Goal: Task Accomplishment & Management: Complete application form

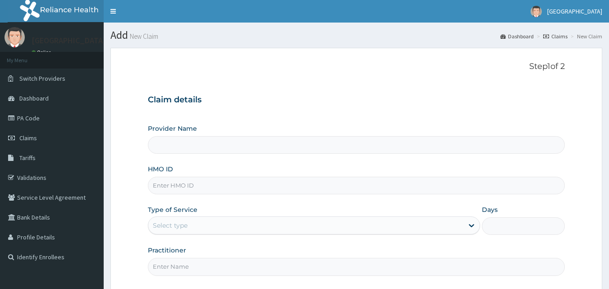
type input "Veta Hospitals Ltd"
click at [197, 184] on input "HMO ID" at bounding box center [356, 186] width 417 height 18
click at [187, 183] on input "HMO ID" at bounding box center [356, 186] width 417 height 18
type input "VAC/10031/A"
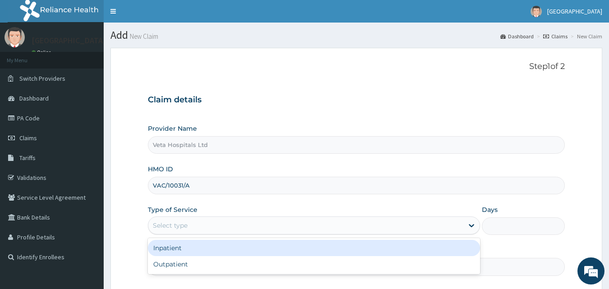
click at [218, 220] on div "Select type" at bounding box center [305, 225] width 315 height 14
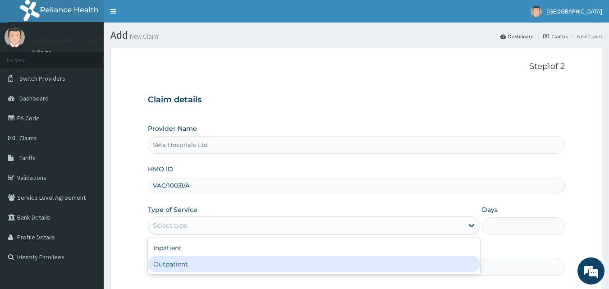
click at [214, 269] on div "Outpatient" at bounding box center [314, 264] width 332 height 16
type input "1"
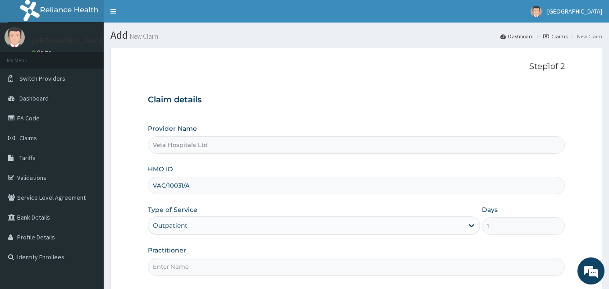
click at [215, 266] on input "Practitioner" at bounding box center [356, 267] width 417 height 18
type input "[PERSON_NAME]"
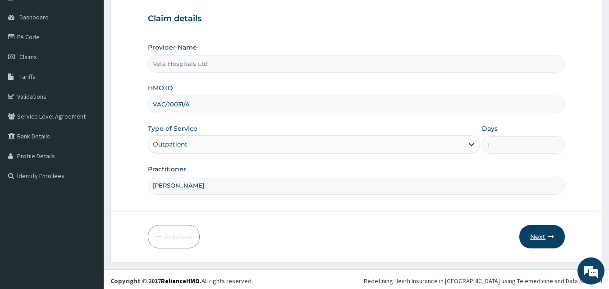
click at [538, 238] on button "Next" at bounding box center [542, 236] width 46 height 23
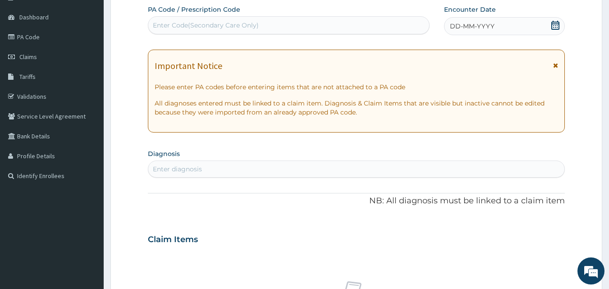
click at [477, 22] on span "DD-MM-YYYY" at bounding box center [472, 26] width 45 height 9
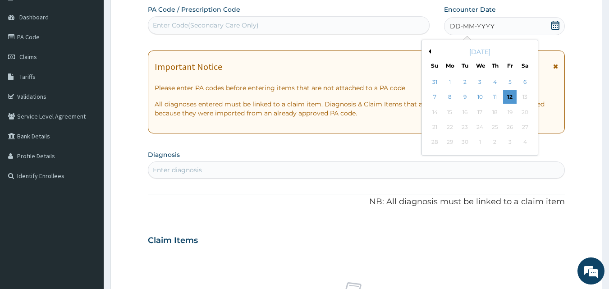
click at [431, 52] on button "Previous Month" at bounding box center [428, 51] width 5 height 5
click at [484, 108] on div "13" at bounding box center [480, 112] width 14 height 14
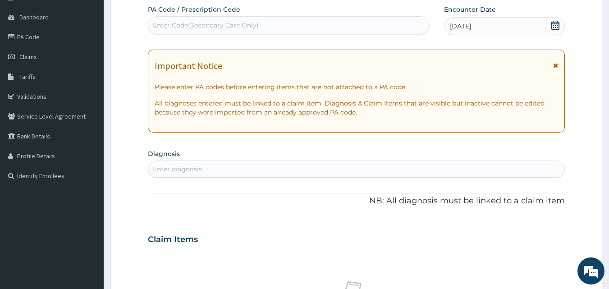
click at [414, 171] on div "Enter diagnosis" at bounding box center [356, 169] width 417 height 14
type input "GASTRI"
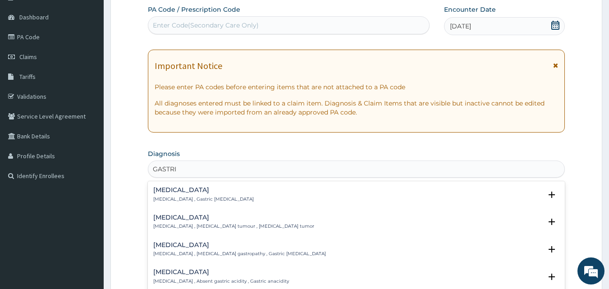
click at [159, 188] on h4 "Gastritis" at bounding box center [203, 190] width 101 height 7
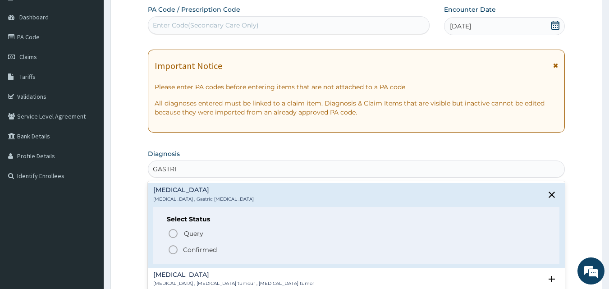
click at [169, 249] on circle "status option filled" at bounding box center [173, 250] width 8 height 8
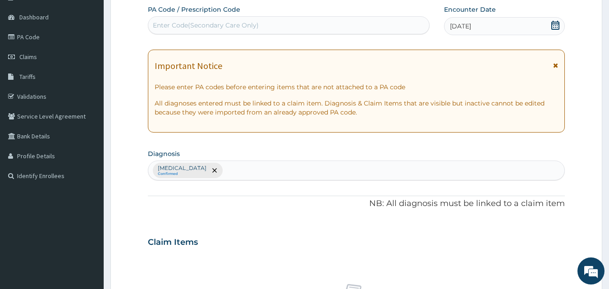
click at [170, 249] on div "Claim Items" at bounding box center [356, 240] width 417 height 23
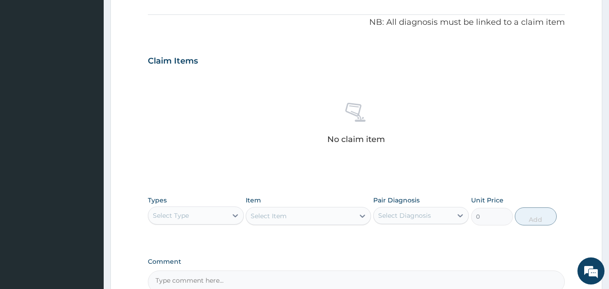
scroll to position [280, 0]
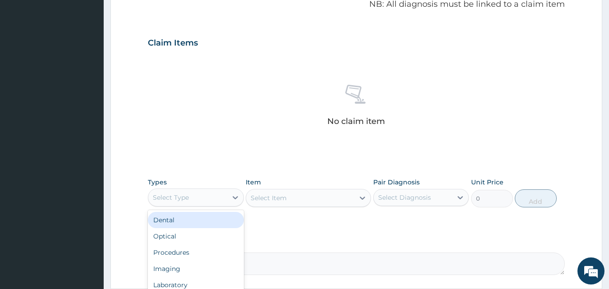
click at [180, 189] on div "Select Type" at bounding box center [196, 197] width 96 height 18
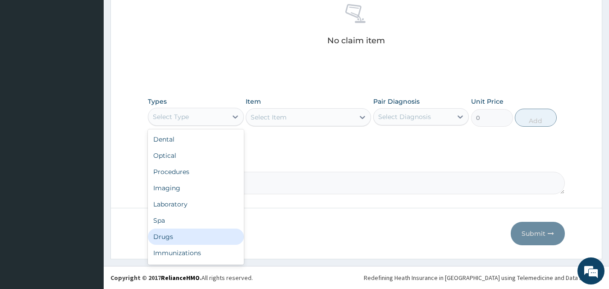
click at [171, 241] on div "Drugs" at bounding box center [196, 237] width 96 height 16
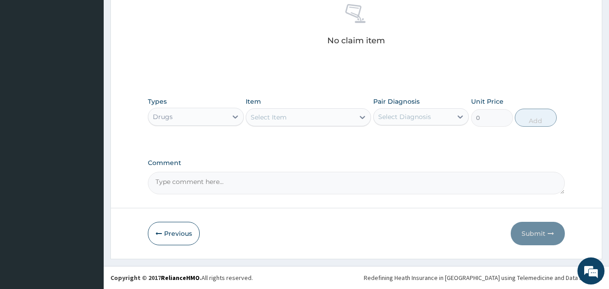
click at [310, 110] on div "Select Item" at bounding box center [300, 117] width 108 height 14
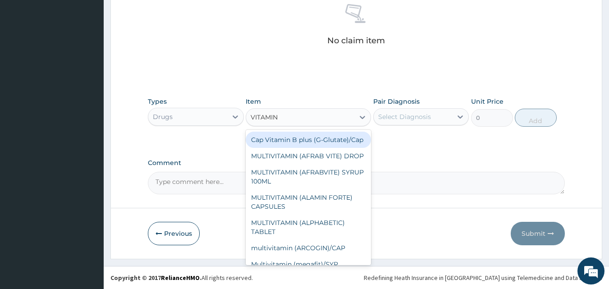
type input "VITAMIN C"
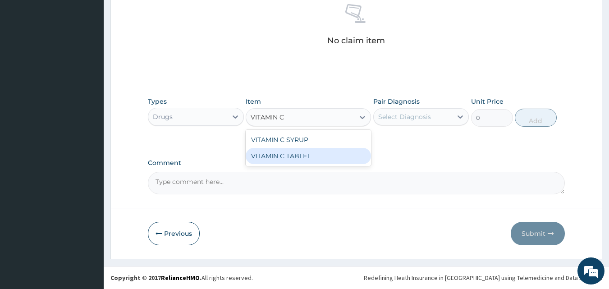
click at [310, 156] on div "VITAMIN C TABLET" at bounding box center [308, 156] width 125 height 16
type input "12.5"
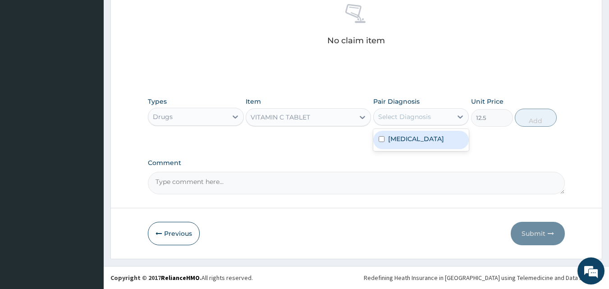
click at [412, 111] on div "Select Diagnosis" at bounding box center [413, 117] width 79 height 14
click at [405, 137] on label "Gastritis" at bounding box center [416, 138] width 56 height 9
checkbox input "true"
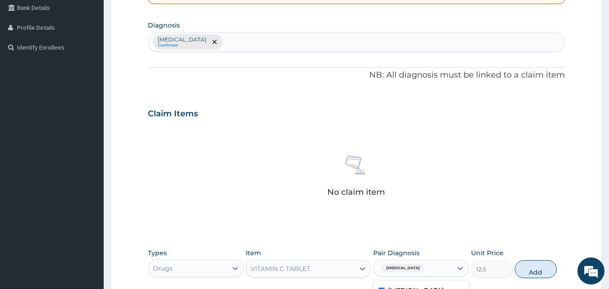
scroll to position [205, 0]
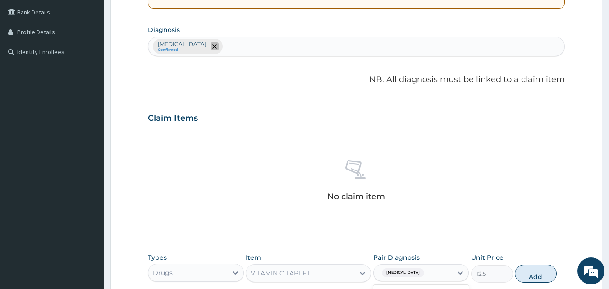
click at [212, 46] on icon "remove selection option" at bounding box center [214, 46] width 5 height 5
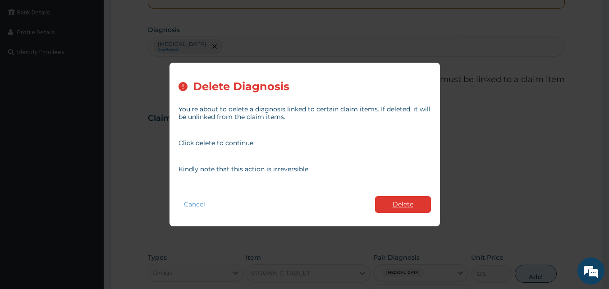
click at [403, 199] on button "Delete" at bounding box center [403, 204] width 56 height 17
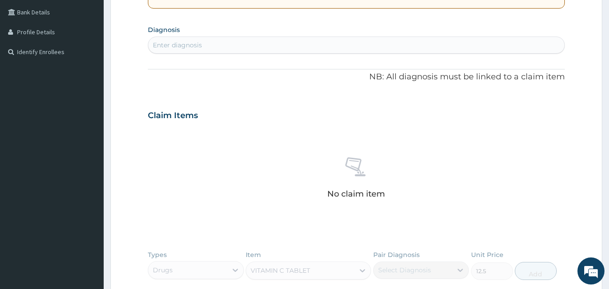
click at [208, 47] on div "Enter diagnosis" at bounding box center [356, 45] width 417 height 14
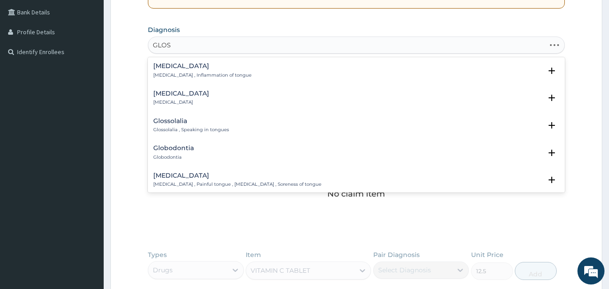
type input "GLOSS"
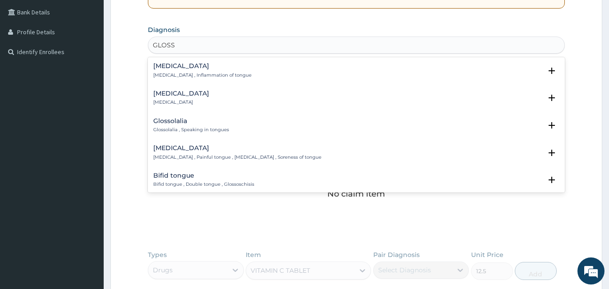
click at [168, 63] on h4 "Glossitis" at bounding box center [202, 66] width 98 height 7
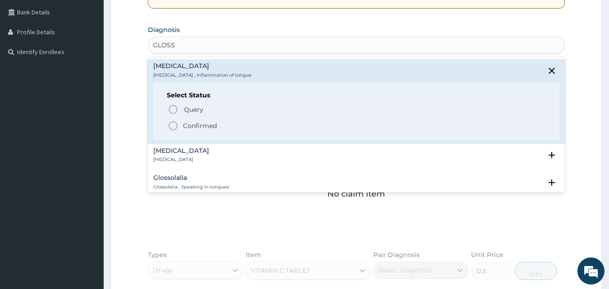
click at [173, 125] on icon "status option filled" at bounding box center [173, 125] width 11 height 11
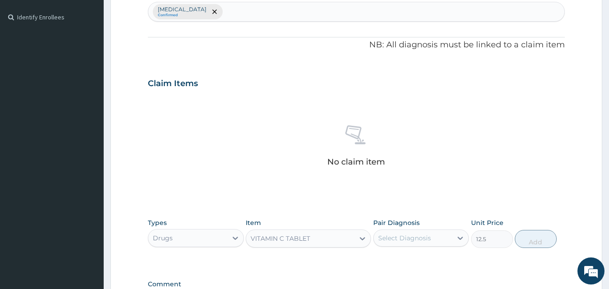
scroll to position [296, 0]
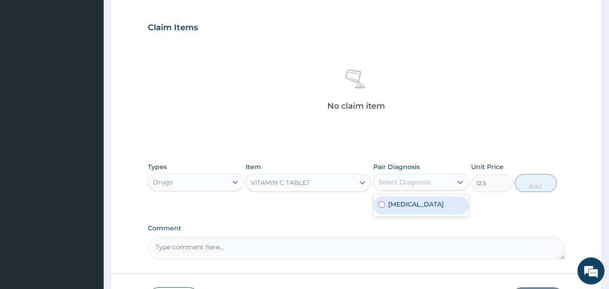
click at [398, 180] on div "Select Diagnosis" at bounding box center [404, 182] width 53 height 9
click at [388, 210] on div "Glossitis" at bounding box center [421, 205] width 96 height 18
checkbox input "true"
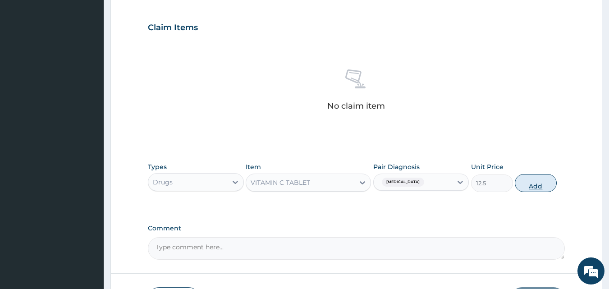
click at [537, 182] on button "Add" at bounding box center [536, 183] width 42 height 18
type input "0"
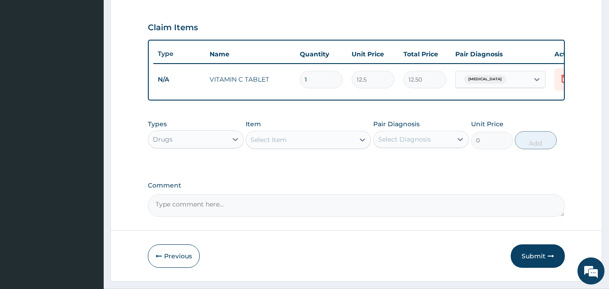
type input "12"
type input "150.00"
type input "12"
click at [285, 138] on div "Select Item" at bounding box center [308, 140] width 125 height 18
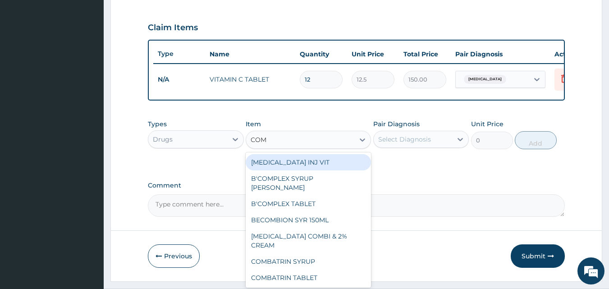
type input "COMP"
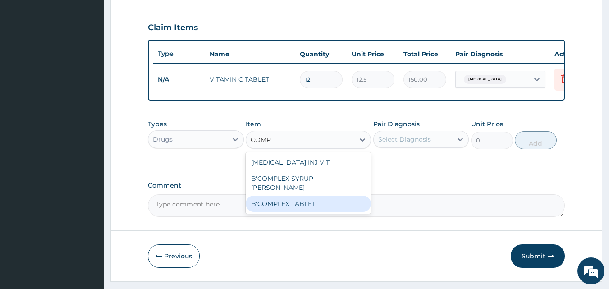
click at [298, 202] on div "B'COMPLEX TABLET" at bounding box center [308, 204] width 125 height 16
type input "20"
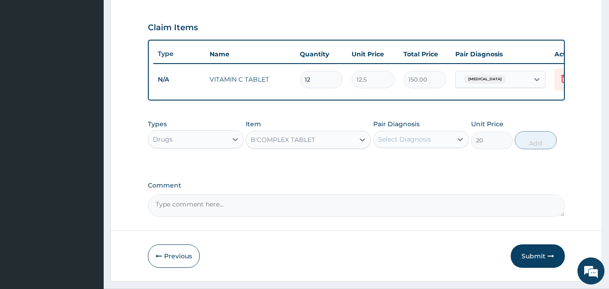
click at [426, 149] on div "Pair Diagnosis Select Diagnosis" at bounding box center [421, 134] width 96 height 30
click at [423, 148] on div "Select Diagnosis" at bounding box center [421, 139] width 96 height 17
click at [389, 166] on label "Glossitis" at bounding box center [416, 161] width 56 height 9
checkbox input "true"
click at [535, 147] on button "Add" at bounding box center [536, 140] width 42 height 18
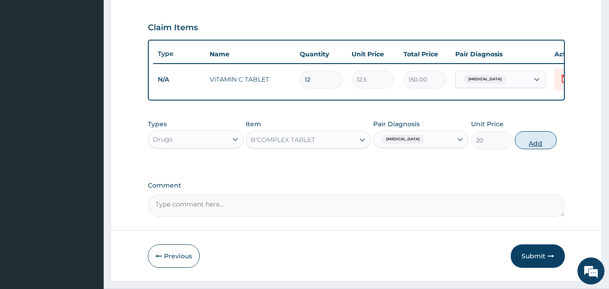
type input "0"
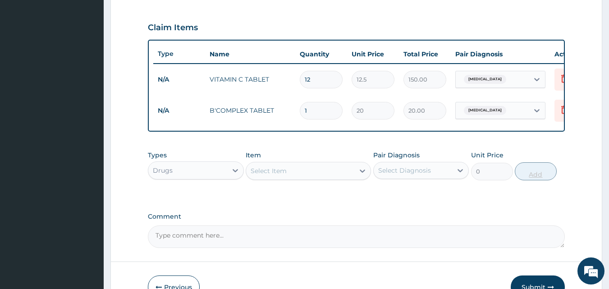
type input "0.00"
type input "8"
type input "160.00"
type input "8"
click at [309, 176] on div "Select Item" at bounding box center [300, 171] width 108 height 14
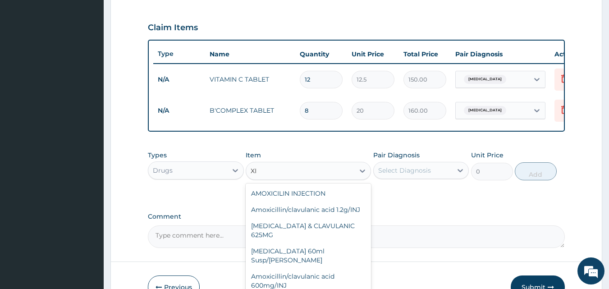
type input "X"
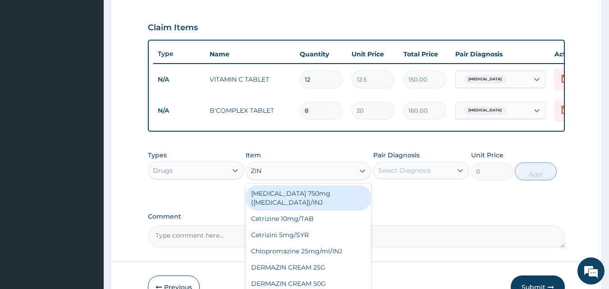
type input "ZINC"
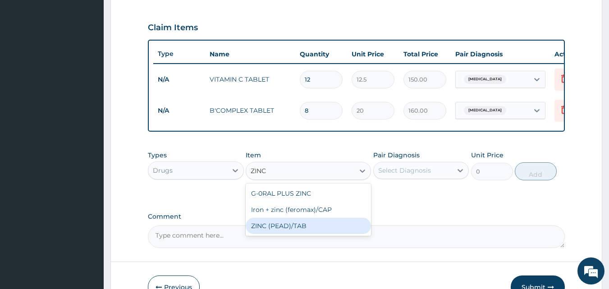
click at [303, 230] on div "ZINC (PEAD)/TAB" at bounding box center [308, 226] width 125 height 16
type input "100"
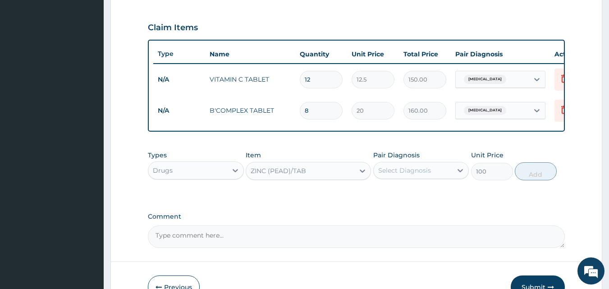
click at [412, 175] on div "Select Diagnosis" at bounding box center [404, 170] width 53 height 9
click at [397, 203] on div "Glossitis" at bounding box center [421, 193] width 96 height 18
checkbox input "true"
click at [542, 180] on button "Add" at bounding box center [536, 171] width 42 height 18
type input "0"
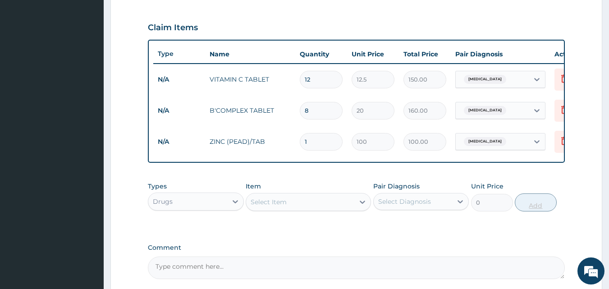
type input "15"
type input "1500.00"
type input "15"
click at [321, 209] on div "Select Item" at bounding box center [300, 202] width 108 height 14
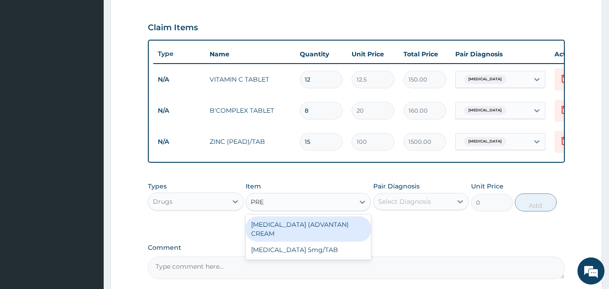
type input "PRED"
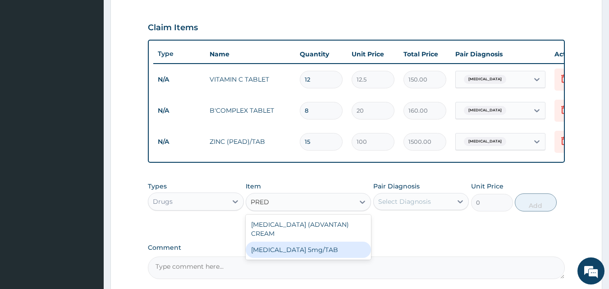
click at [317, 258] on div "PREDNISOLONE 5mg/TAB" at bounding box center [308, 250] width 125 height 16
type input "12.5"
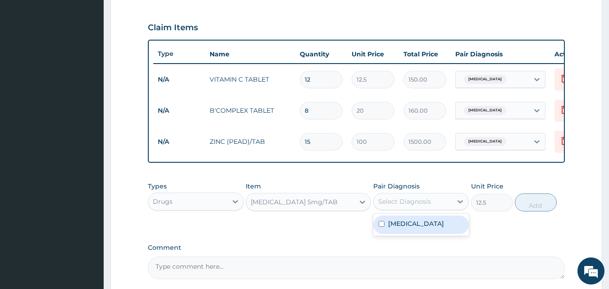
click at [409, 209] on div "Select Diagnosis" at bounding box center [413, 201] width 79 height 14
click at [389, 228] on label "Glossitis" at bounding box center [416, 223] width 56 height 9
checkbox input "true"
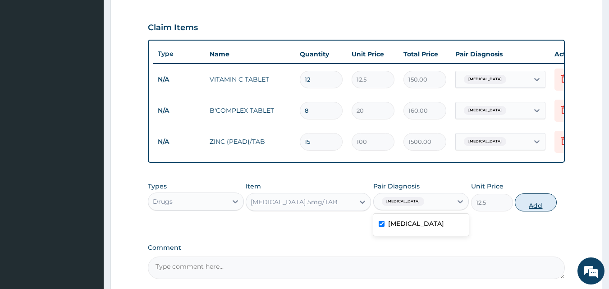
click at [537, 206] on button "Add" at bounding box center [536, 202] width 42 height 18
type input "0"
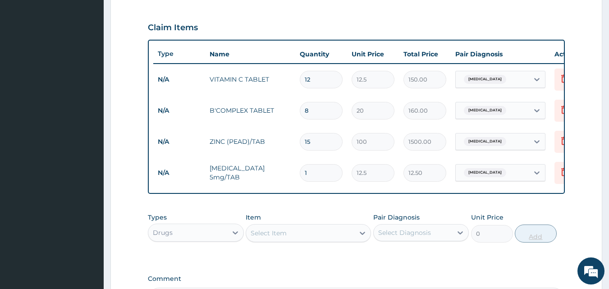
type input "0.00"
type input "8"
type input "100.00"
type input "8"
click at [209, 240] on div "Drugs" at bounding box center [187, 232] width 79 height 14
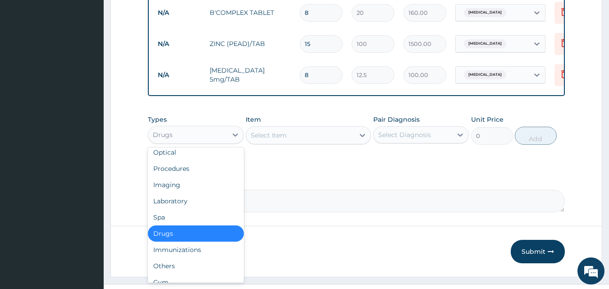
scroll to position [0, 0]
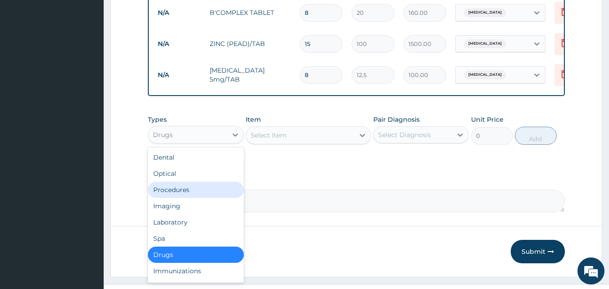
click at [210, 198] on div "Procedures" at bounding box center [196, 190] width 96 height 16
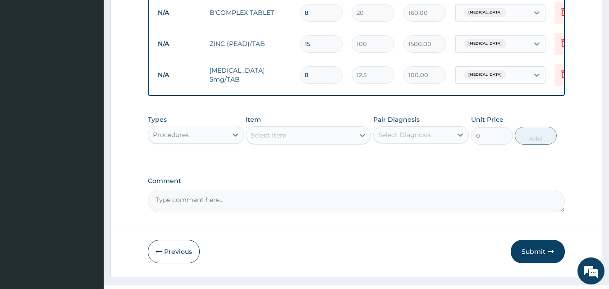
type input "C"
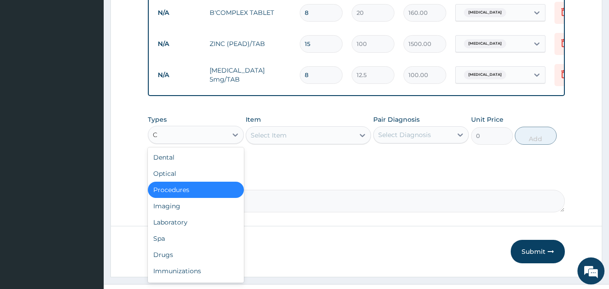
click at [202, 193] on div "Procedures" at bounding box center [196, 190] width 96 height 16
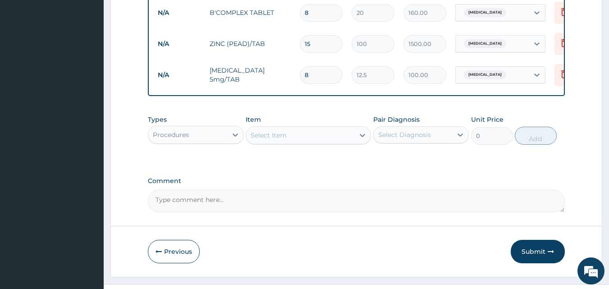
click at [291, 142] on div "Select Item" at bounding box center [300, 135] width 108 height 14
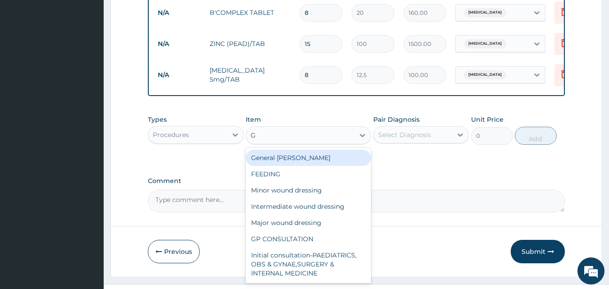
type input "GP"
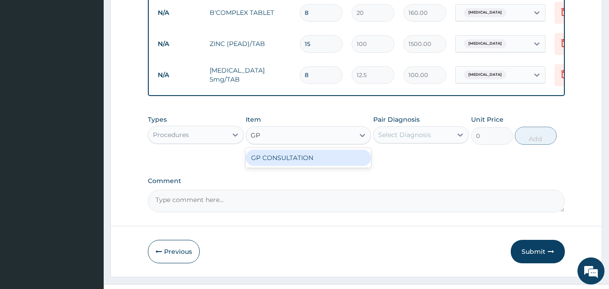
click at [289, 163] on div "GP CONSULTATION" at bounding box center [308, 158] width 125 height 16
type input "2000"
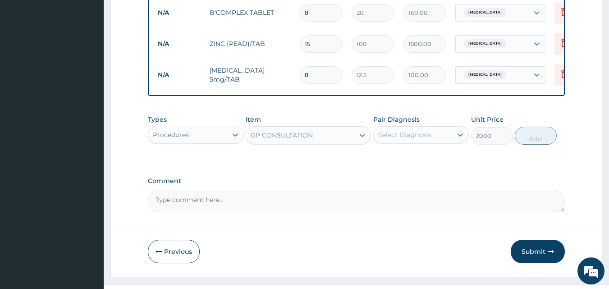
click at [410, 124] on label "Pair Diagnosis" at bounding box center [396, 119] width 46 height 9
click at [402, 139] on div "Select Diagnosis" at bounding box center [404, 134] width 53 height 9
click at [391, 161] on label "Glossitis" at bounding box center [416, 156] width 56 height 9
checkbox input "true"
click at [540, 144] on button "Add" at bounding box center [536, 136] width 42 height 18
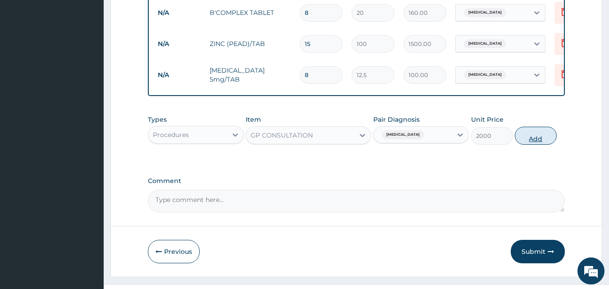
type input "0"
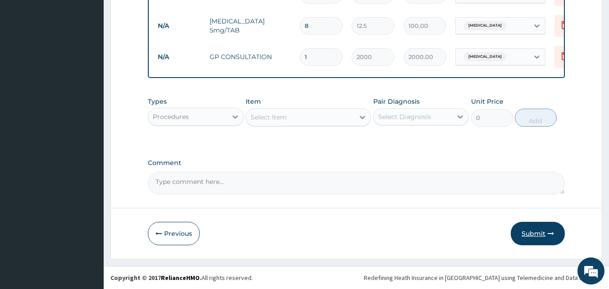
click at [530, 234] on button "Submit" at bounding box center [538, 233] width 54 height 23
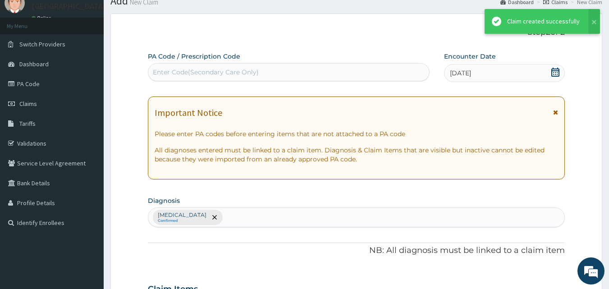
scroll to position [449, 0]
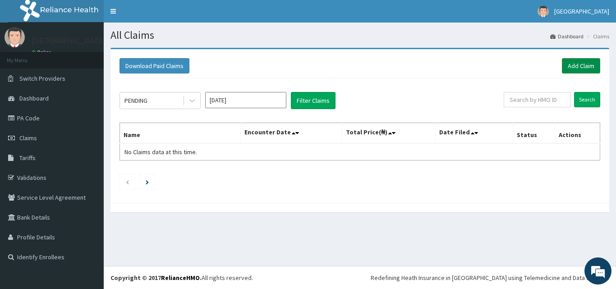
click at [586, 67] on link "Add Claim" at bounding box center [581, 65] width 38 height 15
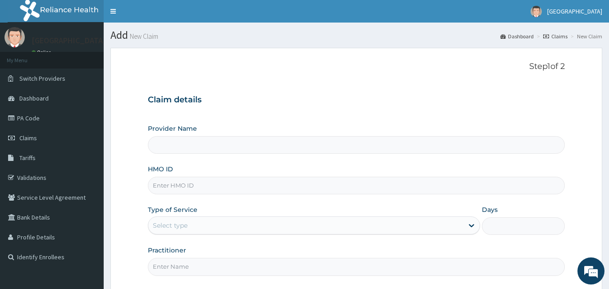
type input "V"
type input "Veta Hospitals Ltd"
type input "VAC/10031/A"
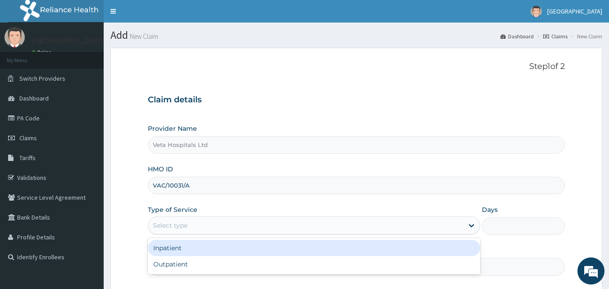
click at [196, 227] on div "Select type" at bounding box center [305, 225] width 315 height 14
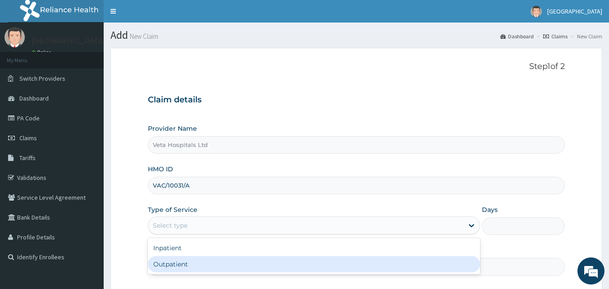
click at [174, 262] on div "Outpatient" at bounding box center [314, 264] width 332 height 16
type input "1"
click at [174, 262] on input "Practitioner" at bounding box center [356, 267] width 417 height 18
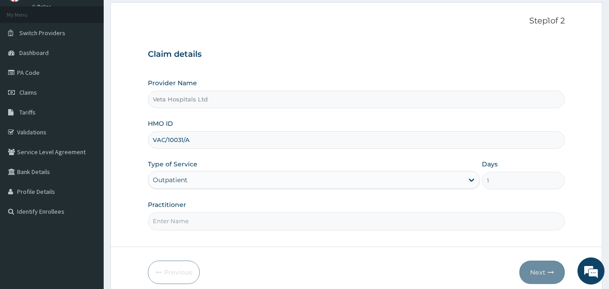
scroll to position [84, 0]
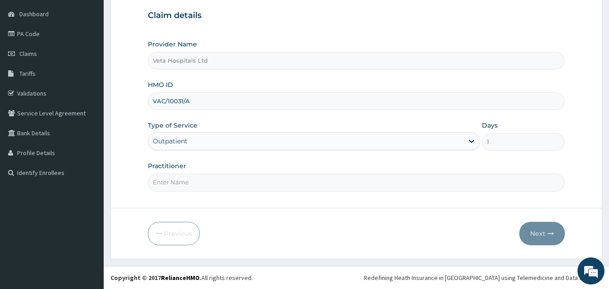
click at [205, 185] on input "Practitioner" at bounding box center [356, 183] width 417 height 18
type input "[PERSON_NAME]"
click at [541, 229] on button "Next" at bounding box center [542, 233] width 46 height 23
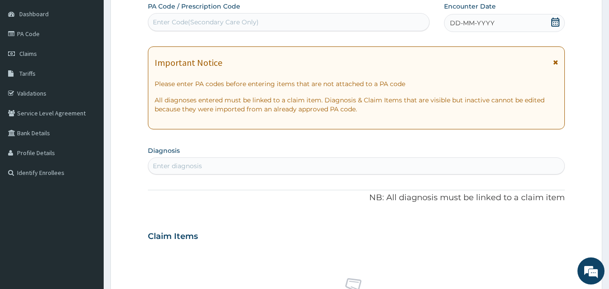
click at [461, 17] on div "DD-MM-YYYY" at bounding box center [504, 23] width 121 height 18
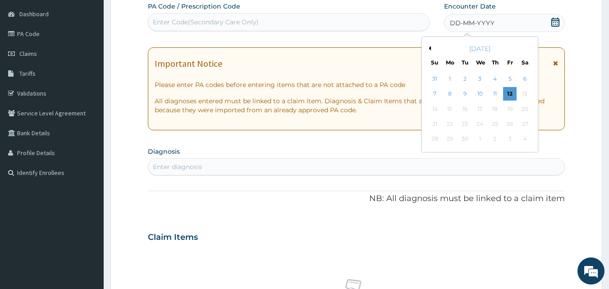
click at [430, 47] on button "Previous Month" at bounding box center [428, 48] width 5 height 5
click at [509, 124] on div "22" at bounding box center [510, 124] width 14 height 14
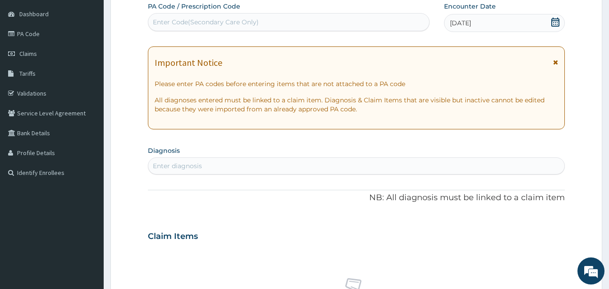
click at [384, 161] on div "Enter diagnosis" at bounding box center [356, 166] width 417 height 14
type input "PLASMOD"
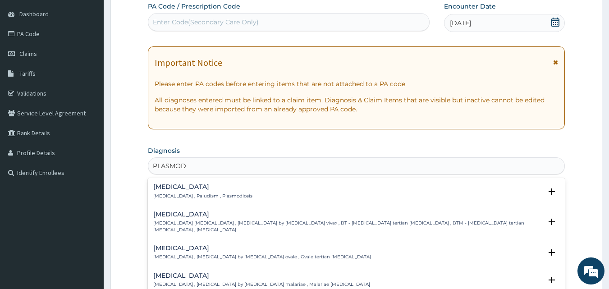
click at [166, 195] on p "Malaria , Paludism , Plasmodiosis" at bounding box center [202, 196] width 99 height 6
drag, startPoint x: 166, startPoint y: 195, endPoint x: 166, endPoint y: 183, distance: 12.2
click at [166, 183] on div "Malaria Malaria , Paludism , Plasmodiosis" at bounding box center [202, 191] width 99 height 16
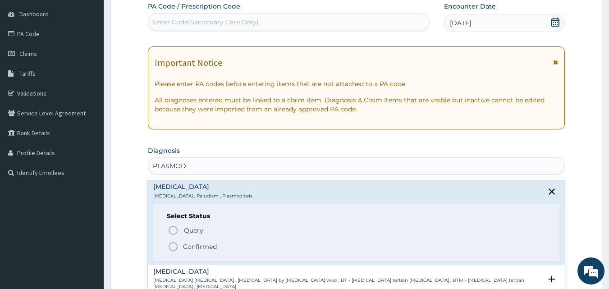
click at [171, 245] on icon "status option filled" at bounding box center [173, 246] width 11 height 11
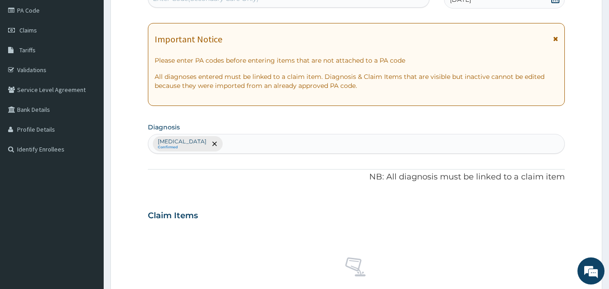
scroll to position [106, 0]
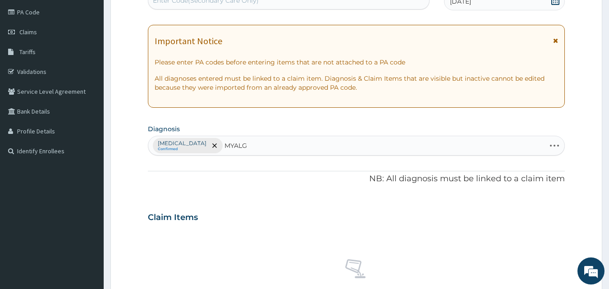
type input "MYALGI"
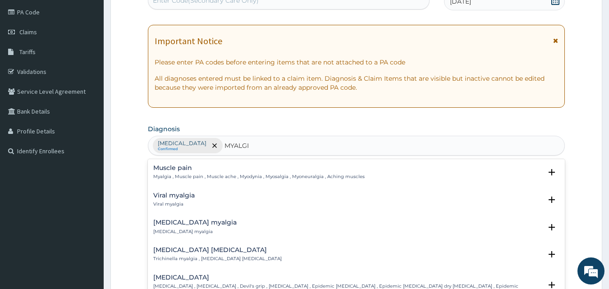
click at [182, 169] on h4 "Muscle pain" at bounding box center [258, 168] width 211 height 7
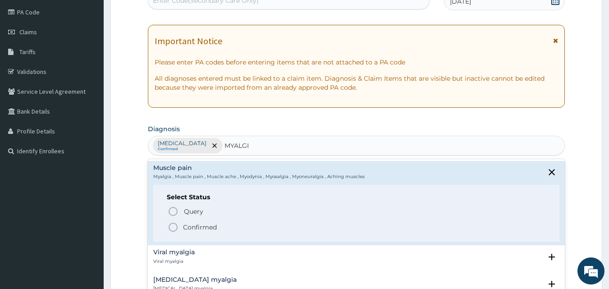
click at [170, 228] on icon "status option filled" at bounding box center [173, 227] width 11 height 11
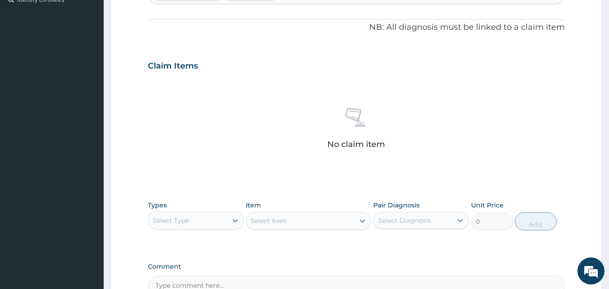
scroll to position [347, 0]
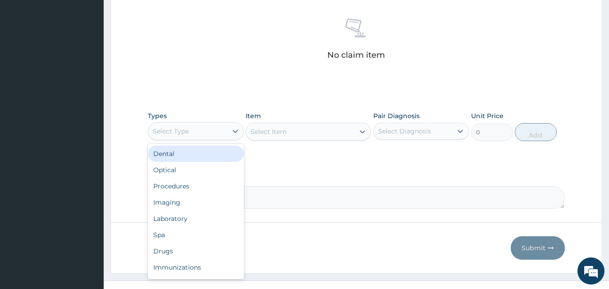
click at [220, 135] on div "Select Type" at bounding box center [187, 131] width 79 height 14
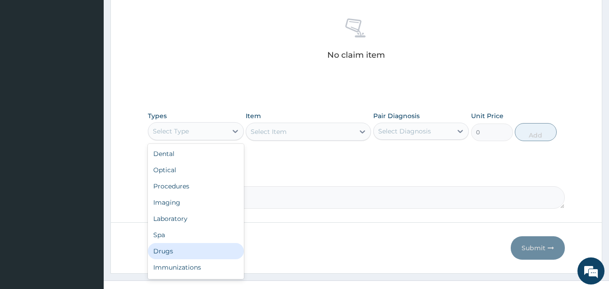
click at [180, 248] on div "Drugs" at bounding box center [196, 251] width 96 height 16
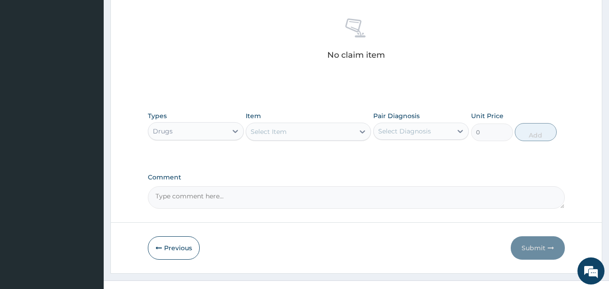
click at [298, 130] on div "Select Item" at bounding box center [300, 131] width 108 height 14
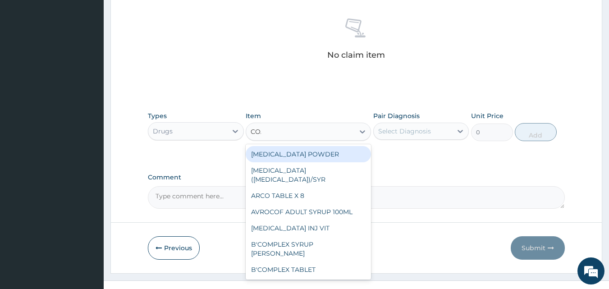
type input "COAR"
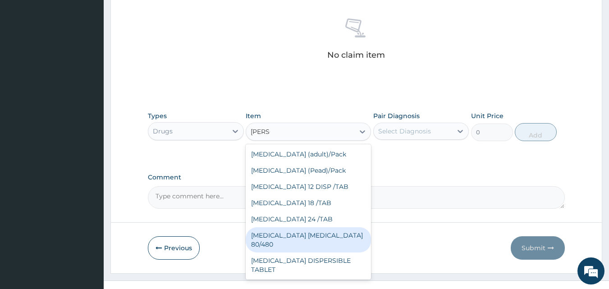
click at [301, 230] on div "COARTEM D TAB 80/480" at bounding box center [308, 239] width 125 height 25
type input "3093.7"
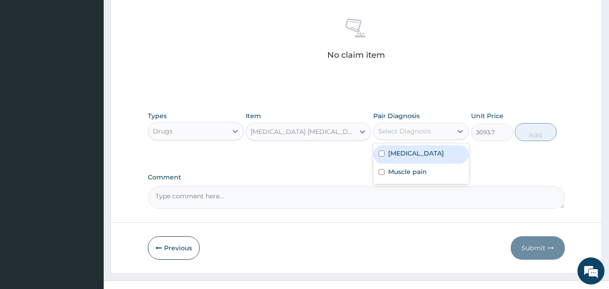
click at [404, 133] on div "Select Diagnosis" at bounding box center [404, 131] width 53 height 9
click at [387, 151] on div "Malaria" at bounding box center [421, 154] width 96 height 18
checkbox input "true"
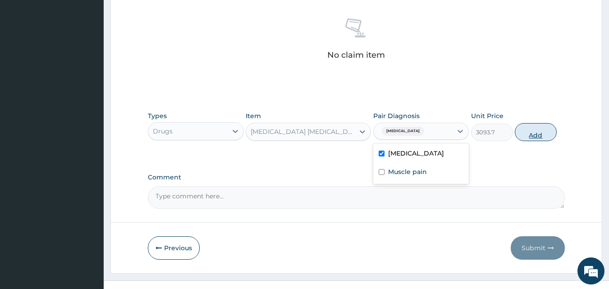
click at [546, 131] on button "Add" at bounding box center [536, 132] width 42 height 18
type input "0"
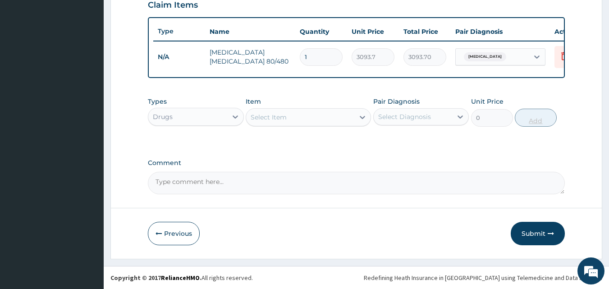
scroll to position [325, 0]
click at [303, 118] on div "Select Item" at bounding box center [300, 117] width 108 height 14
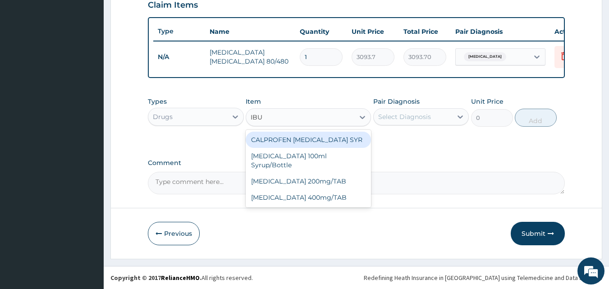
type input "IBUP"
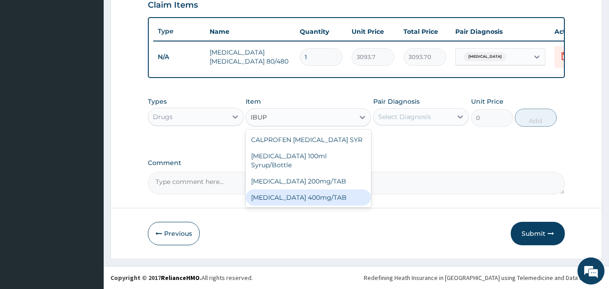
click at [322, 189] on div "IBUPROFEN 400mg/TAB" at bounding box center [308, 197] width 125 height 16
type input "75"
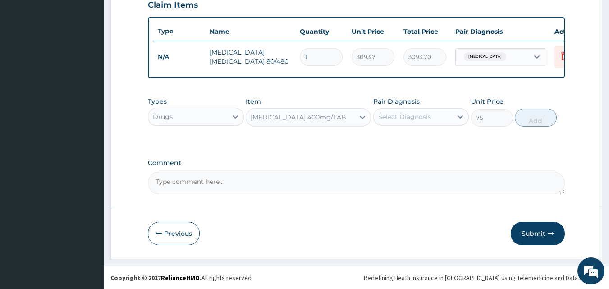
click at [399, 110] on div "Select Diagnosis" at bounding box center [413, 117] width 79 height 14
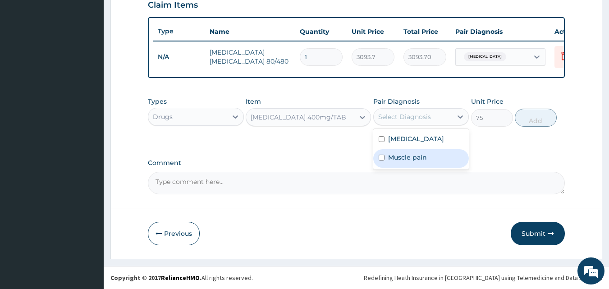
click at [394, 158] on label "Muscle pain" at bounding box center [407, 157] width 39 height 9
checkbox input "true"
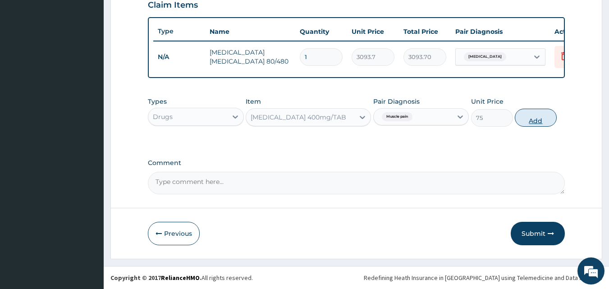
click at [527, 117] on button "Add" at bounding box center [536, 118] width 42 height 18
type input "0"
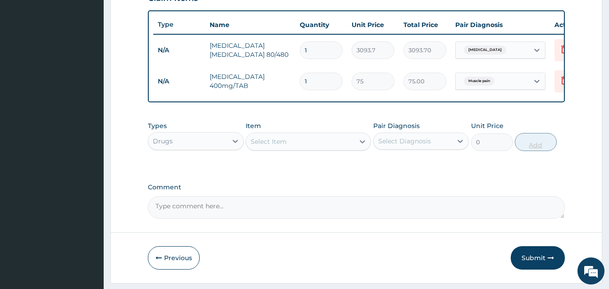
type input "0.00"
type input "0"
type input "9"
type input "675.00"
type input "9"
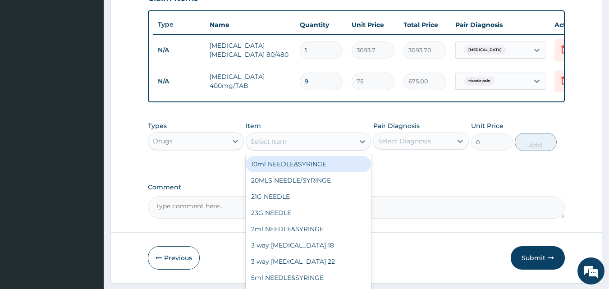
click at [300, 143] on div "Select Item" at bounding box center [300, 141] width 108 height 14
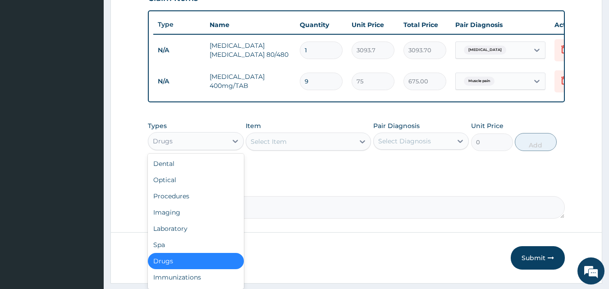
click at [171, 145] on div "Drugs" at bounding box center [163, 141] width 20 height 9
click at [192, 204] on div "Procedures" at bounding box center [196, 196] width 96 height 16
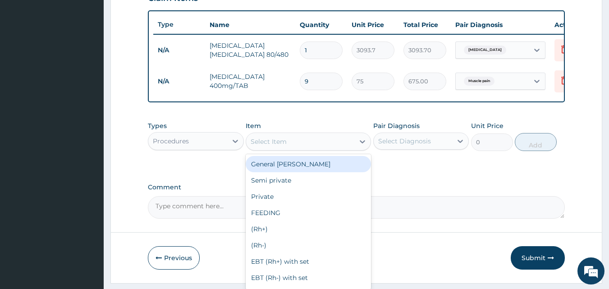
click at [332, 143] on div "Select Item" at bounding box center [300, 141] width 108 height 14
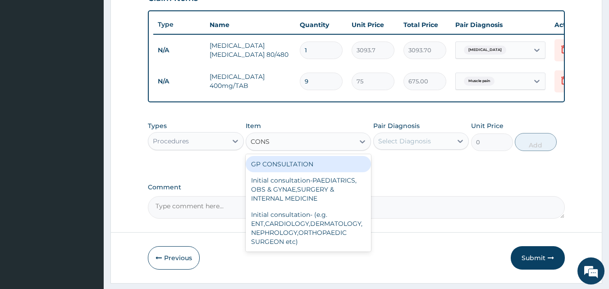
type input "CONSU"
click at [322, 172] on div "GP CONSULTATION" at bounding box center [308, 164] width 125 height 16
type input "2000"
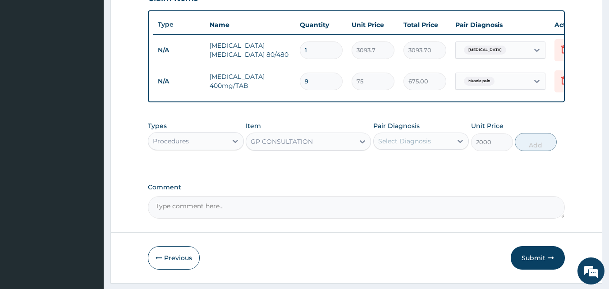
click at [412, 144] on div "Select Diagnosis" at bounding box center [404, 141] width 53 height 9
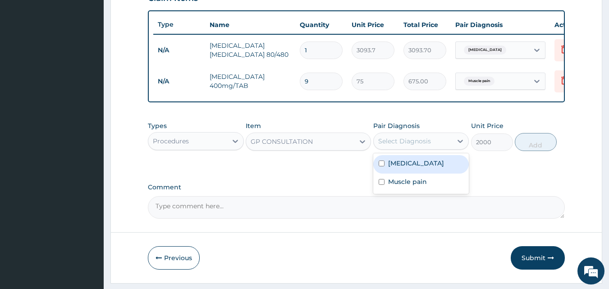
click at [399, 168] on label "Malaria" at bounding box center [416, 163] width 56 height 9
checkbox input "true"
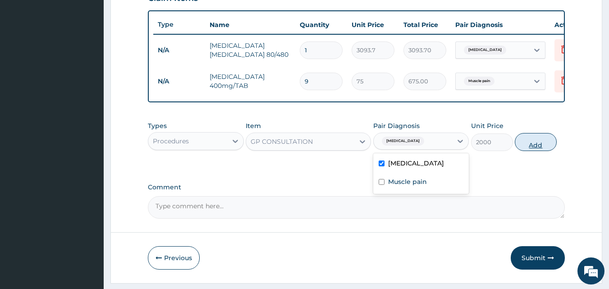
click at [534, 151] on button "Add" at bounding box center [536, 142] width 42 height 18
type input "0"
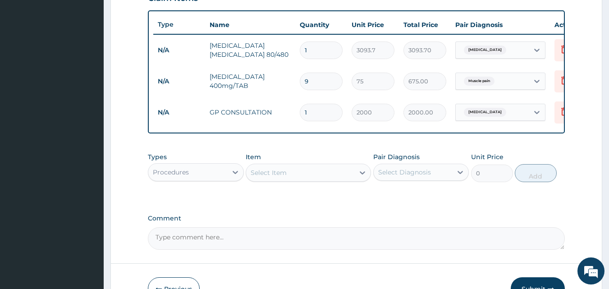
scroll to position [387, 0]
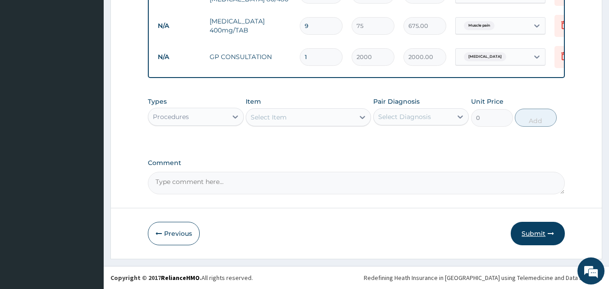
click at [539, 227] on button "Submit" at bounding box center [538, 233] width 54 height 23
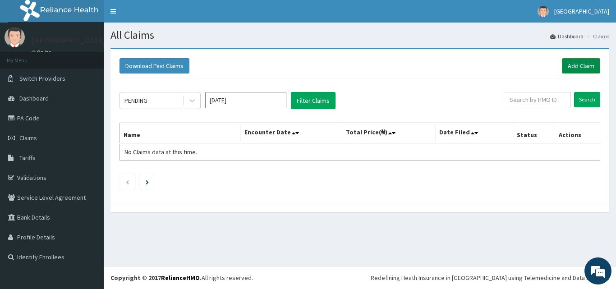
click at [581, 59] on link "Add Claim" at bounding box center [581, 65] width 38 height 15
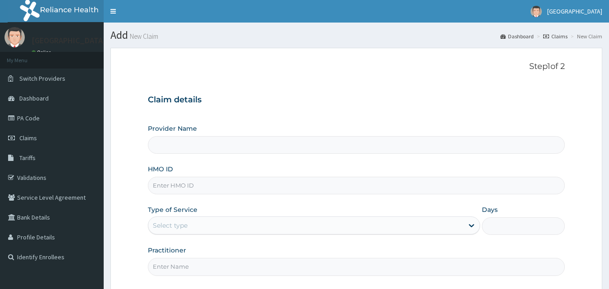
type input "Veta Hospitals Ltd"
click at [213, 187] on input "HMO ID" at bounding box center [356, 186] width 417 height 18
type input "CRO/10008/A"
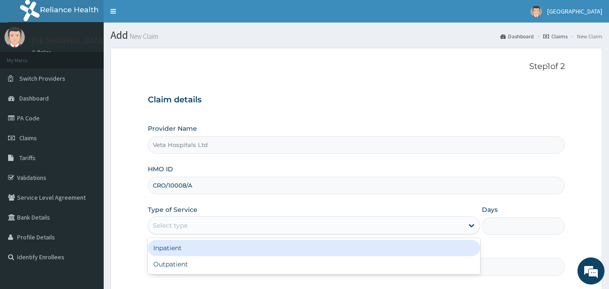
click at [219, 220] on div "Select type" at bounding box center [305, 225] width 315 height 14
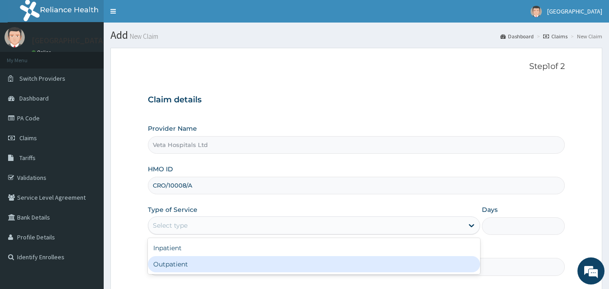
click at [164, 266] on div "Outpatient" at bounding box center [314, 264] width 332 height 16
type input "1"
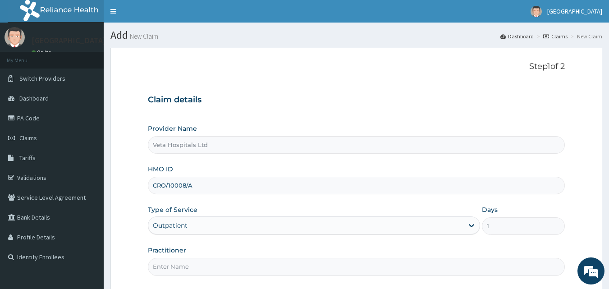
click at [174, 259] on input "Practitioner" at bounding box center [356, 267] width 417 height 18
type input "DR SAMUEL"
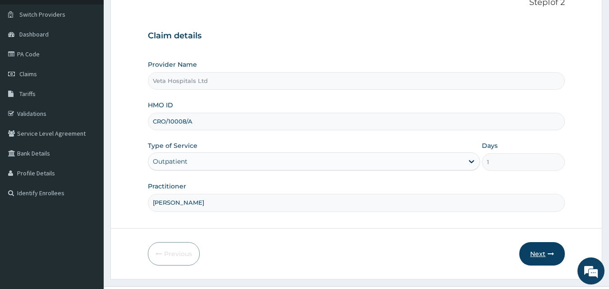
click at [538, 249] on button "Next" at bounding box center [542, 253] width 46 height 23
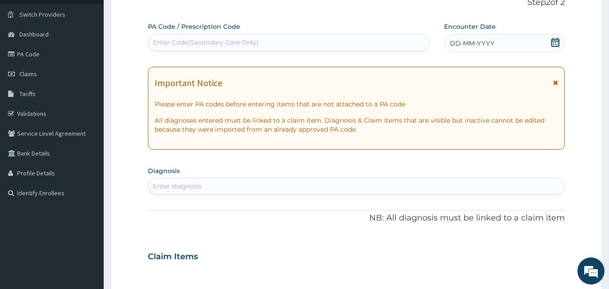
click at [501, 48] on div "DD-MM-YYYY" at bounding box center [504, 43] width 121 height 18
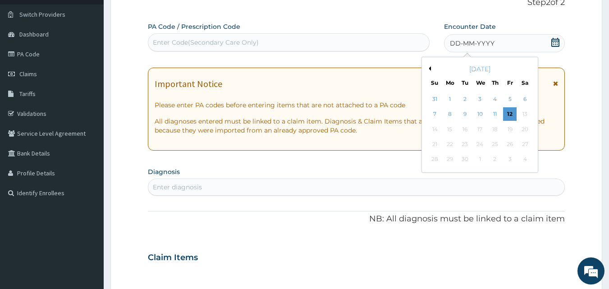
click at [430, 69] on button "Previous Month" at bounding box center [428, 68] width 5 height 5
click at [483, 144] on div "20" at bounding box center [480, 145] width 14 height 14
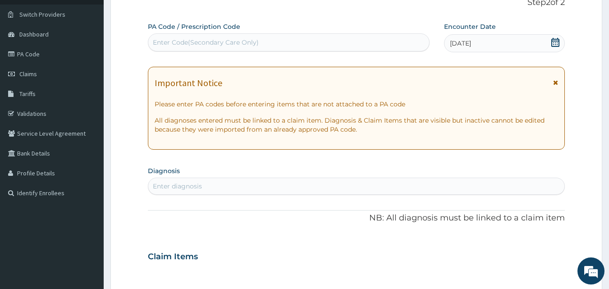
scroll to position [122, 0]
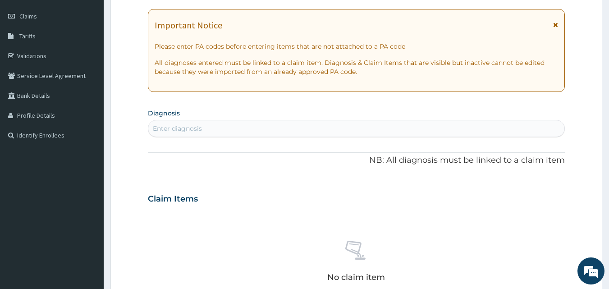
click at [436, 125] on div "Enter diagnosis" at bounding box center [356, 128] width 417 height 14
type input "PLASMOD"
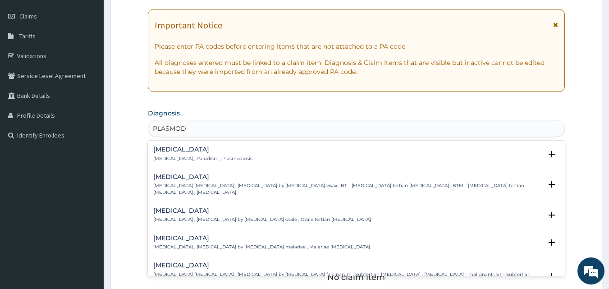
click at [165, 148] on h4 "Malaria" at bounding box center [202, 149] width 99 height 7
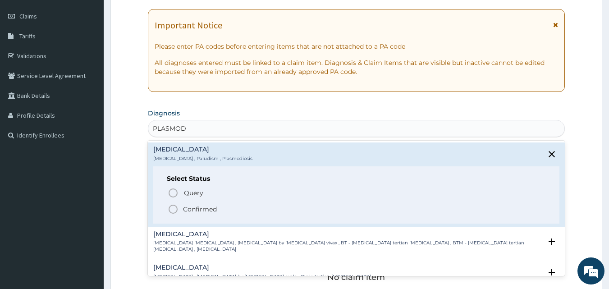
click at [173, 205] on circle "status option filled" at bounding box center [173, 209] width 8 height 8
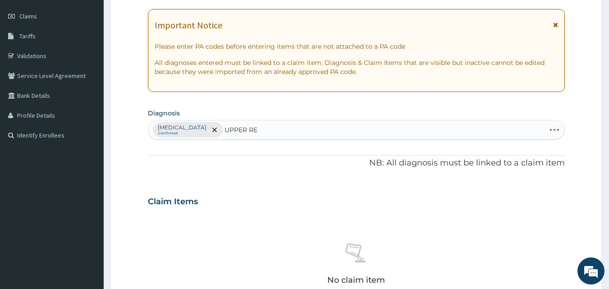
type input "UPPER RES"
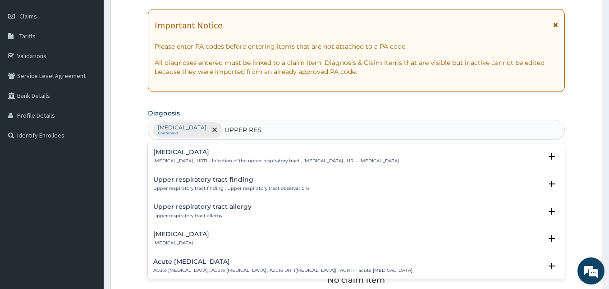
click at [179, 158] on p "Upper respiratory infection , URTI - Infection of the upper respiratory tract ,…" at bounding box center [276, 161] width 246 height 6
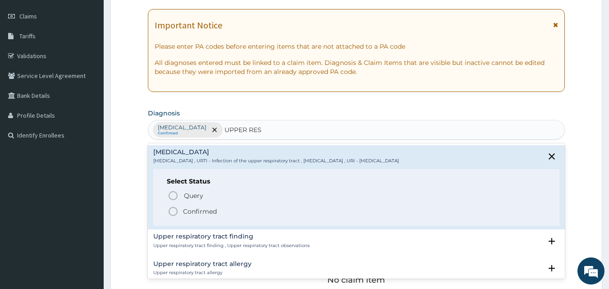
click at [170, 206] on icon "status option filled" at bounding box center [173, 211] width 11 height 11
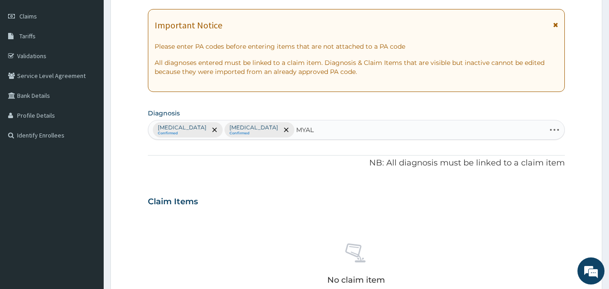
type input "MYALG"
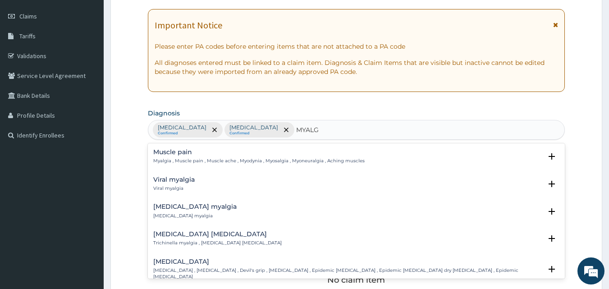
click at [173, 160] on p "Myalgia , Muscle pain , Muscle ache , Myodynia , Myosalgia , Myoneuralgia , Ach…" at bounding box center [258, 161] width 211 height 6
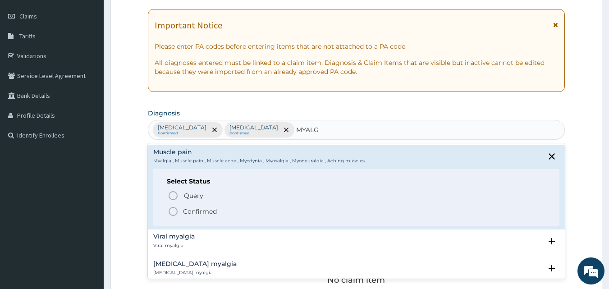
click at [170, 210] on icon "status option filled" at bounding box center [173, 211] width 11 height 11
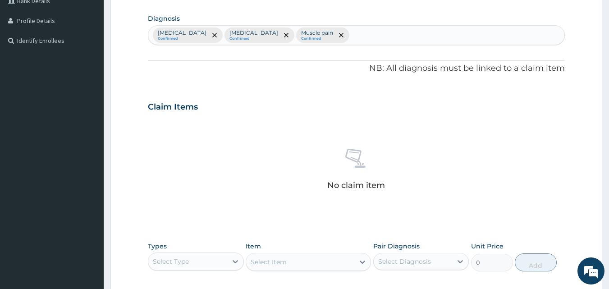
scroll to position [361, 0]
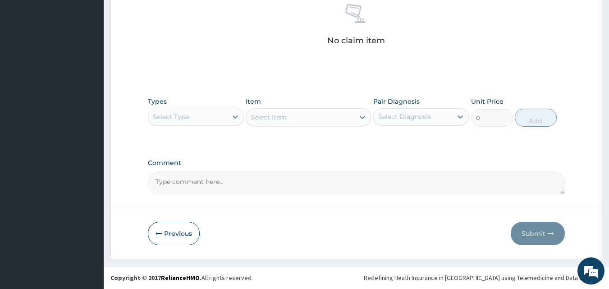
click at [170, 115] on div "Select Type" at bounding box center [171, 116] width 36 height 9
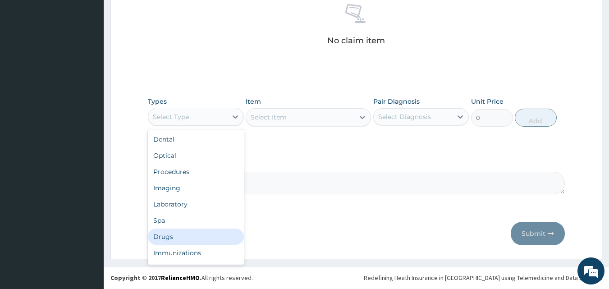
click at [187, 234] on div "Drugs" at bounding box center [196, 237] width 96 height 16
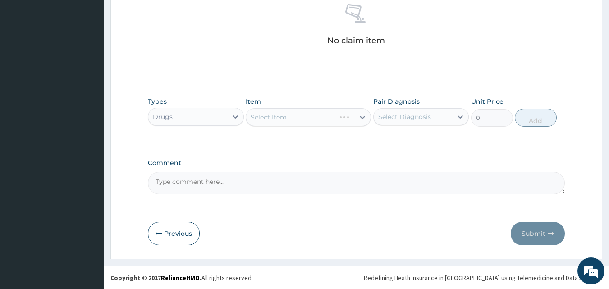
click at [303, 114] on div "Select Item" at bounding box center [308, 117] width 125 height 18
click at [303, 114] on div "Select Item" at bounding box center [300, 117] width 108 height 14
type input "COA"
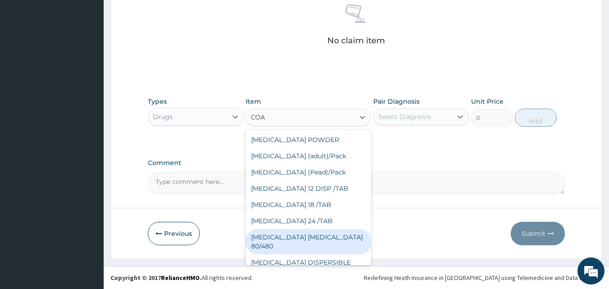
click at [299, 233] on div "COARTEM D TAB 80/480" at bounding box center [308, 241] width 125 height 25
type input "3093.7"
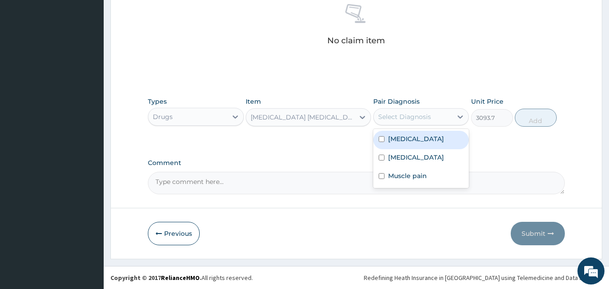
click at [407, 117] on div "Select Diagnosis" at bounding box center [404, 116] width 53 height 9
click at [396, 144] on div "Malaria" at bounding box center [421, 140] width 96 height 18
checkbox input "true"
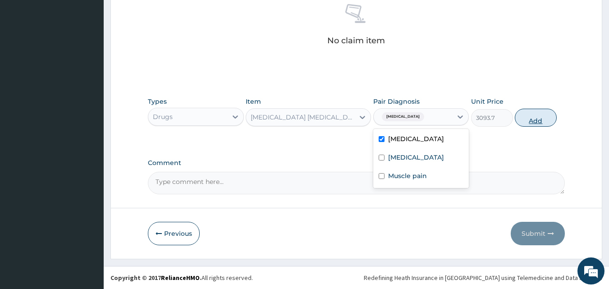
click at [536, 110] on button "Add" at bounding box center [536, 118] width 42 height 18
type input "0"
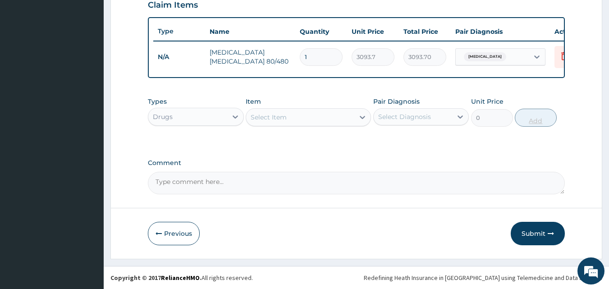
scroll to position [325, 0]
click at [316, 120] on div "Select Item" at bounding box center [300, 117] width 108 height 14
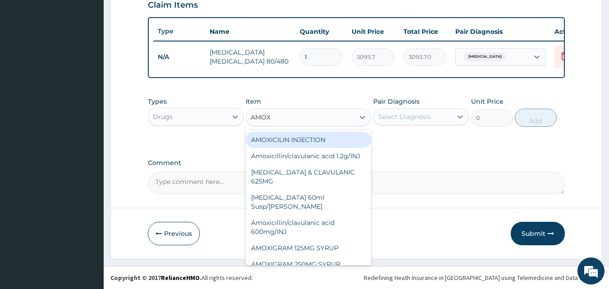
type input "AMOXI"
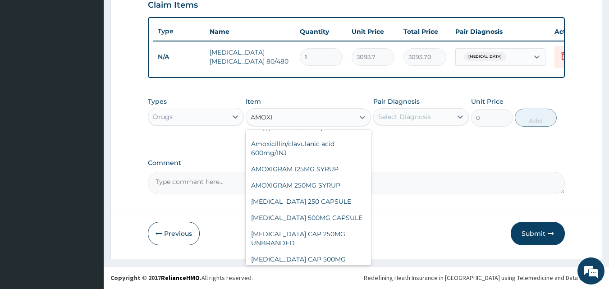
scroll to position [87, 0]
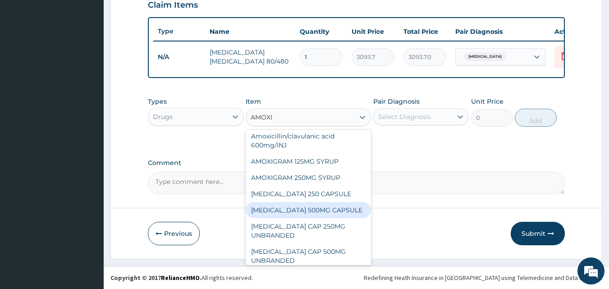
click at [334, 214] on div "AMOXIL 500MG CAPSULE" at bounding box center [308, 210] width 125 height 16
type input "190"
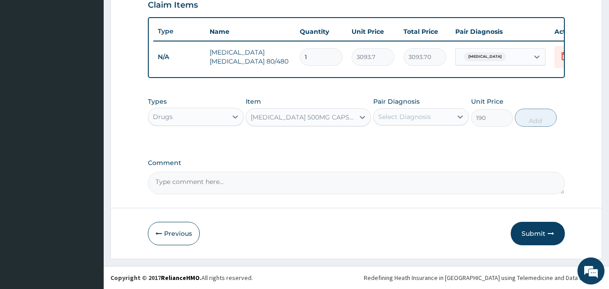
click at [405, 124] on div "Select Diagnosis" at bounding box center [413, 117] width 79 height 14
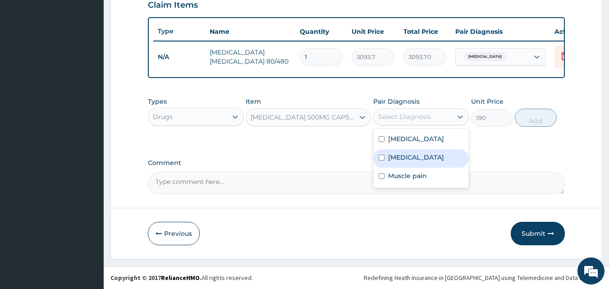
click at [396, 156] on label "Upper respiratory infection" at bounding box center [416, 157] width 56 height 9
checkbox input "true"
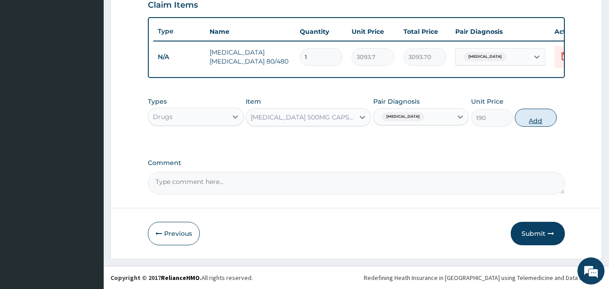
click at [532, 126] on button "Add" at bounding box center [536, 118] width 42 height 18
type input "0"
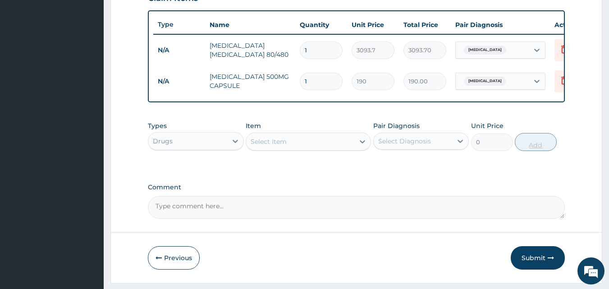
type input "12"
type input "2280.00"
type input "12"
click at [294, 143] on div "Select Item" at bounding box center [300, 141] width 108 height 14
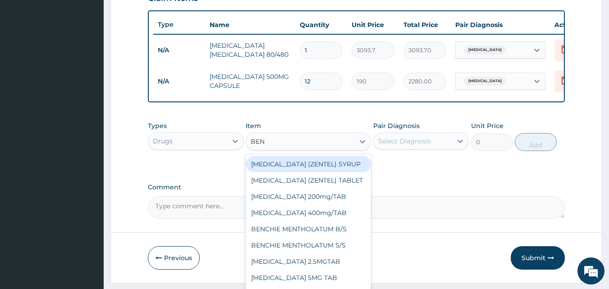
type input "BENY"
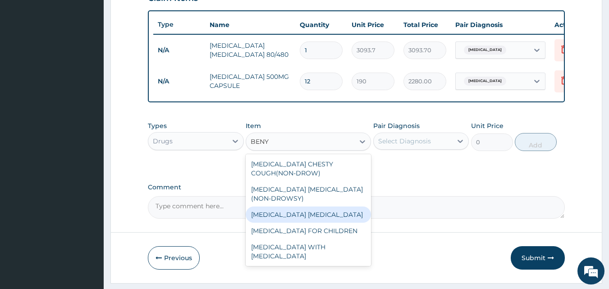
click at [304, 223] on div "BENYLIN EXPECTORANT" at bounding box center [308, 214] width 125 height 16
type input "900"
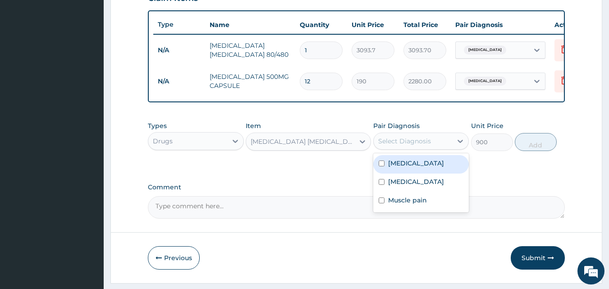
click at [420, 146] on div "Select Diagnosis" at bounding box center [404, 141] width 53 height 9
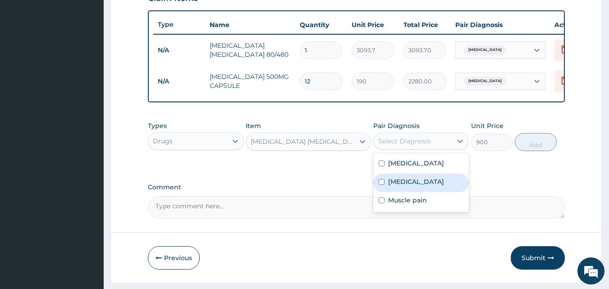
click at [397, 186] on label "Upper respiratory infection" at bounding box center [416, 181] width 56 height 9
checkbox input "true"
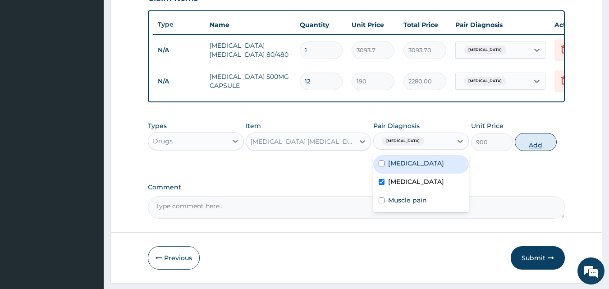
click at [528, 151] on button "Add" at bounding box center [536, 142] width 42 height 18
type input "0"
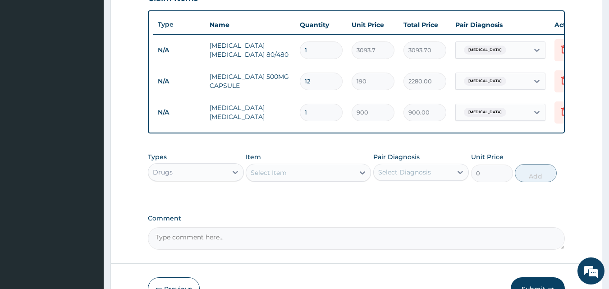
click at [316, 177] on div "Select Item" at bounding box center [300, 172] width 108 height 14
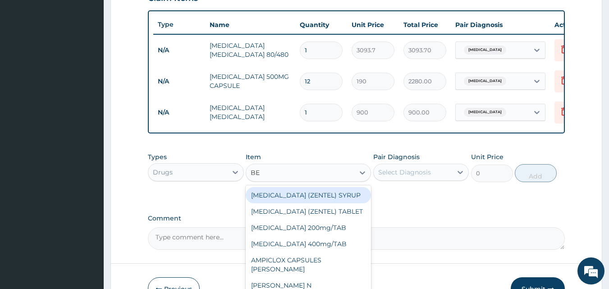
type input "B"
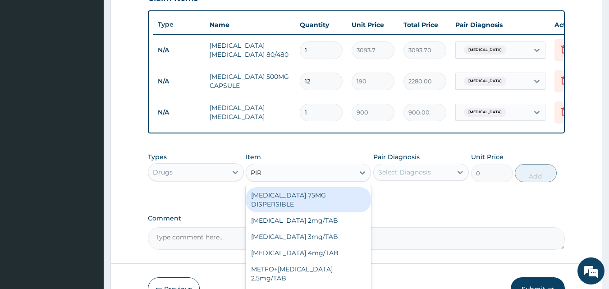
type input "PIRI"
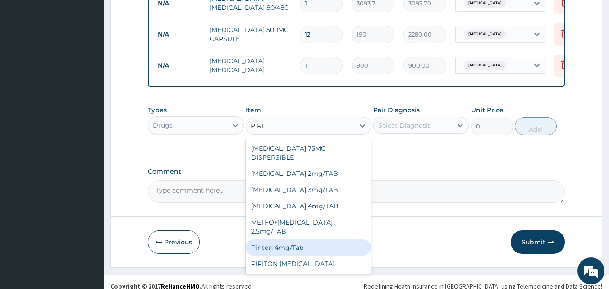
scroll to position [374, 0]
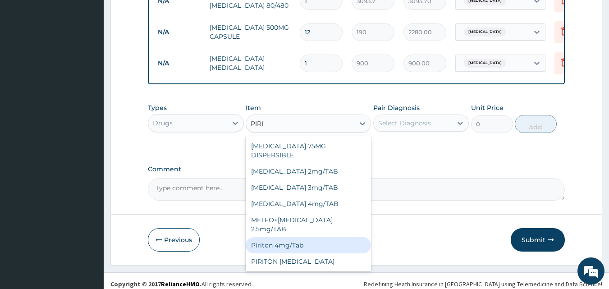
click at [277, 237] on div "Piriton 4mg/Tab" at bounding box center [308, 245] width 125 height 16
type input "18.7"
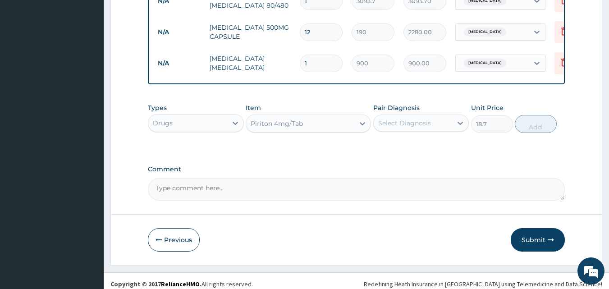
click at [415, 138] on div "Types Drugs Item Piriton 4mg/Tab Pair Diagnosis Select Diagnosis Unit Price 18.…" at bounding box center [356, 118] width 417 height 39
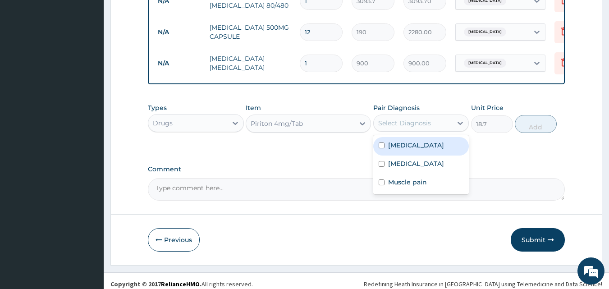
click at [412, 128] on div "Select Diagnosis" at bounding box center [404, 123] width 53 height 9
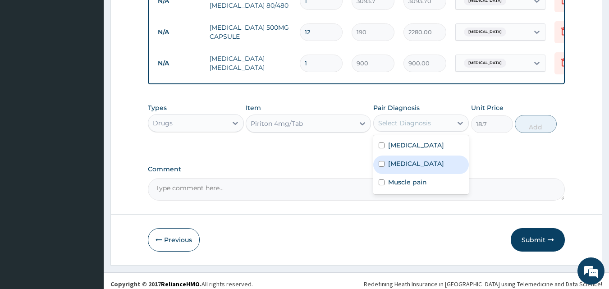
click at [395, 168] on label "Upper respiratory infection" at bounding box center [416, 163] width 56 height 9
checkbox input "true"
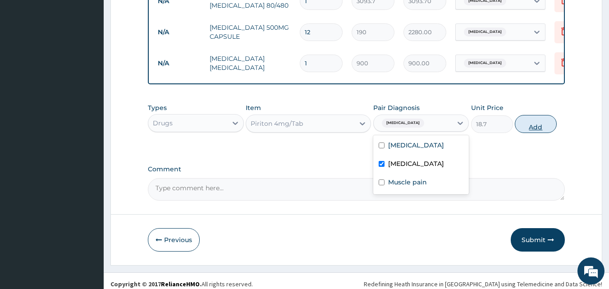
click at [522, 133] on button "Add" at bounding box center [536, 124] width 42 height 18
type input "0"
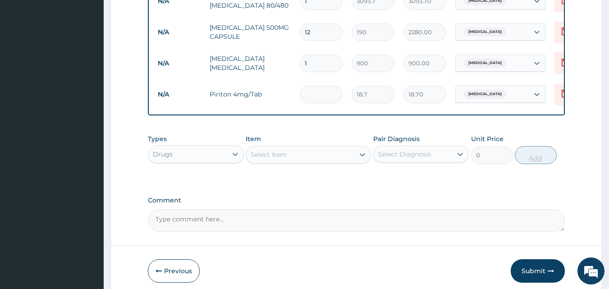
type input "0.00"
type input "8"
type input "149.60"
type input "8"
click at [334, 161] on div "Select Item" at bounding box center [300, 154] width 108 height 14
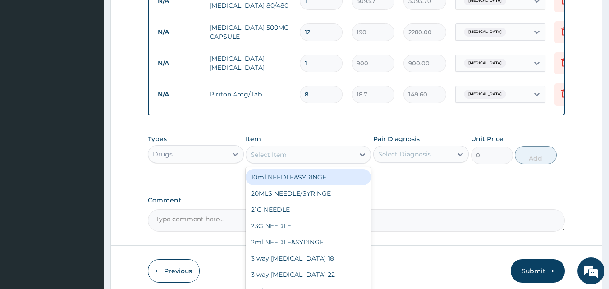
type input "M"
type input "GEL"
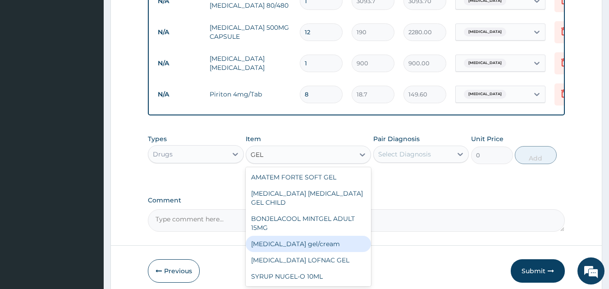
click at [293, 241] on div "Diclofenac gel/cream" at bounding box center [308, 244] width 125 height 16
type input "843.7"
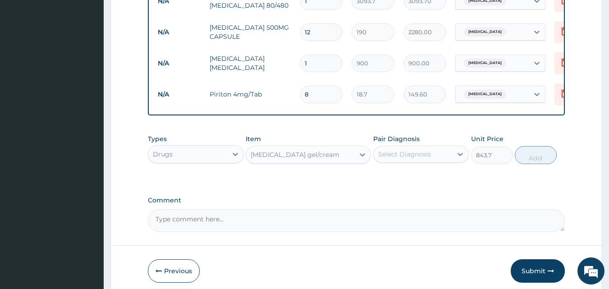
click at [417, 159] on div "Select Diagnosis" at bounding box center [404, 154] width 53 height 9
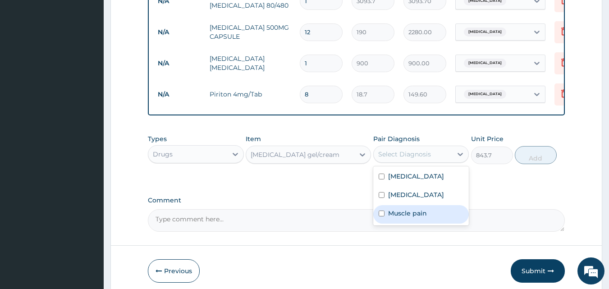
click at [390, 218] on label "Muscle pain" at bounding box center [407, 213] width 39 height 9
checkbox input "true"
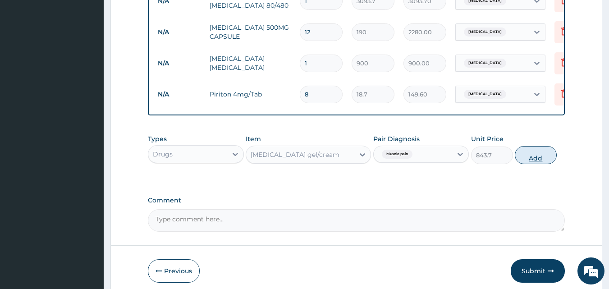
click at [537, 152] on button "Add" at bounding box center [536, 155] width 42 height 18
type input "0"
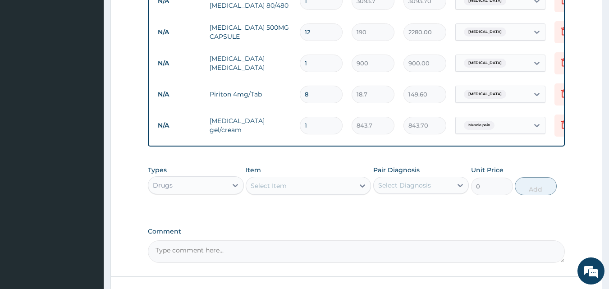
click at [284, 190] on div "Select Item" at bounding box center [269, 185] width 36 height 9
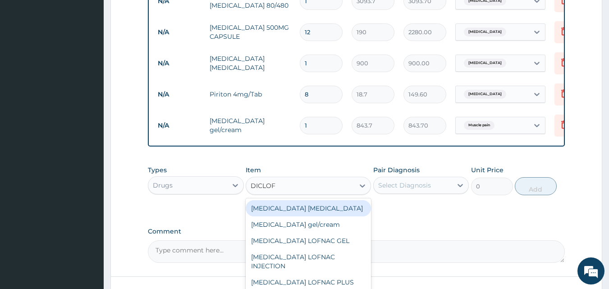
type input "DICLOFE"
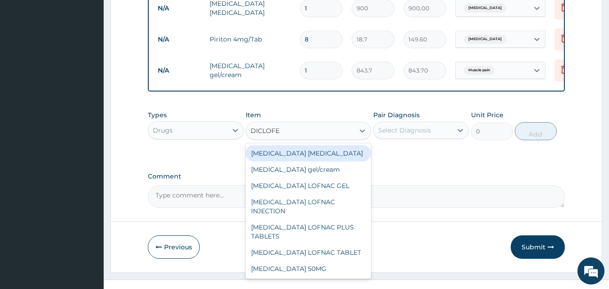
scroll to position [449, 0]
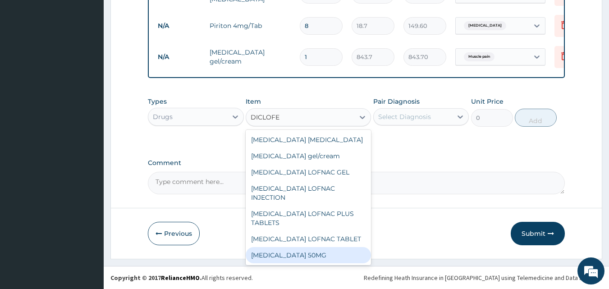
click at [332, 247] on div "DICLOFENAC SODIUM 50MG" at bounding box center [308, 255] width 125 height 16
type input "31.8"
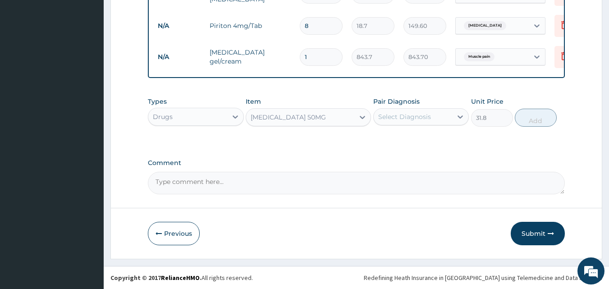
click at [407, 115] on div "Select Diagnosis" at bounding box center [404, 116] width 53 height 9
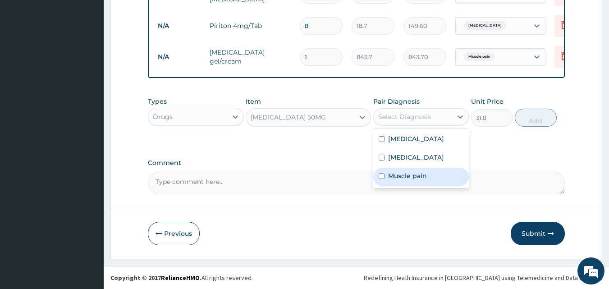
click at [393, 180] on label "Muscle pain" at bounding box center [407, 175] width 39 height 9
checkbox input "true"
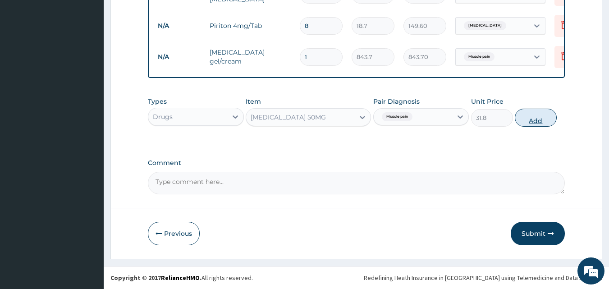
click at [532, 117] on button "Add" at bounding box center [536, 118] width 42 height 18
type input "0"
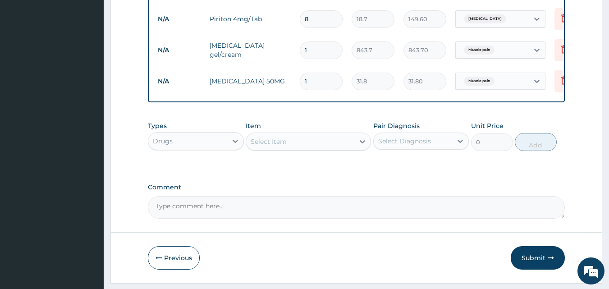
type input "0.00"
type input "2"
type input "63.60"
type input "20"
type input "636.00"
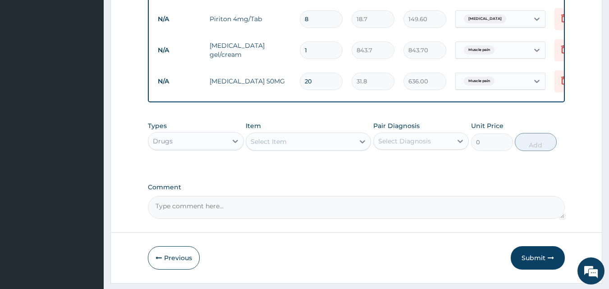
type input "20"
click at [191, 147] on div "Drugs" at bounding box center [187, 141] width 79 height 14
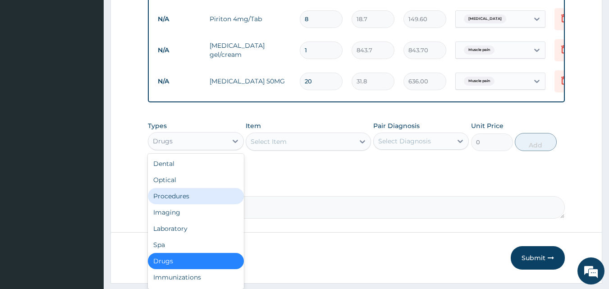
click at [183, 204] on div "Procedures" at bounding box center [196, 196] width 96 height 16
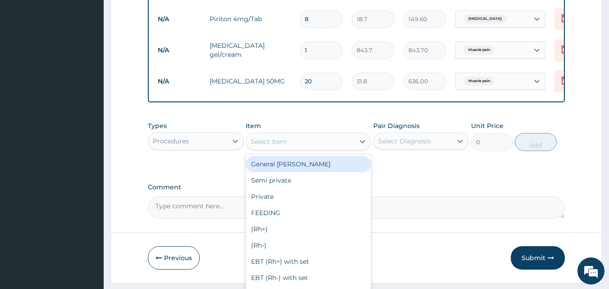
click at [283, 149] on div "Select Item" at bounding box center [300, 141] width 108 height 14
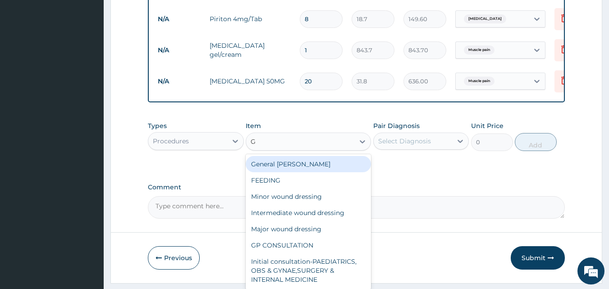
type input "GP"
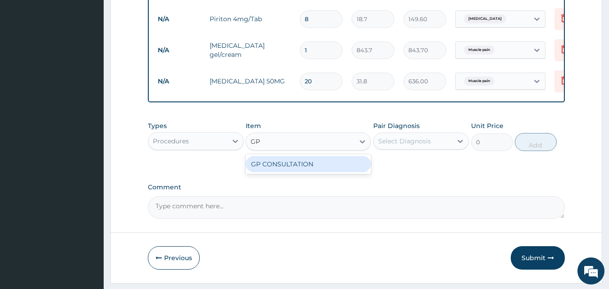
click at [284, 164] on div "GP CONSULTATION" at bounding box center [308, 164] width 125 height 16
type input "2000"
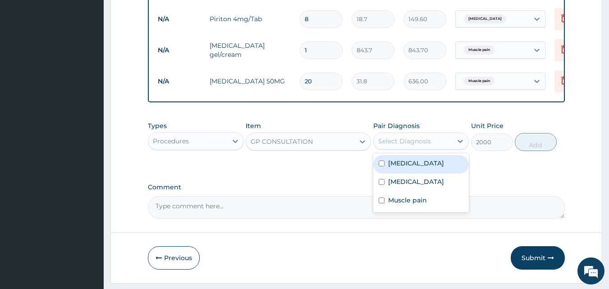
click at [394, 145] on div "Select Diagnosis" at bounding box center [404, 141] width 53 height 9
click at [398, 168] on label "Malaria" at bounding box center [416, 163] width 56 height 9
checkbox input "true"
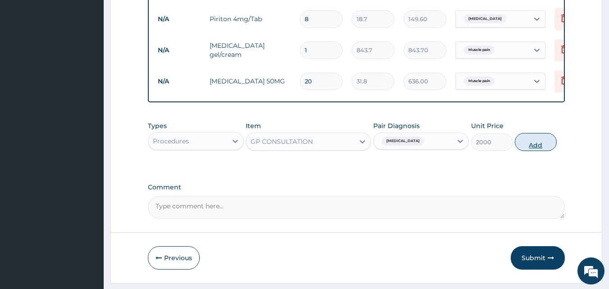
click at [543, 146] on button "Add" at bounding box center [536, 142] width 42 height 18
type input "0"
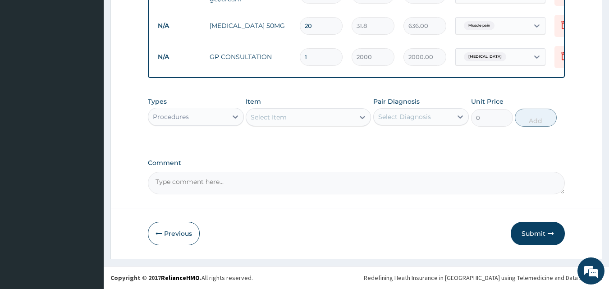
scroll to position [512, 0]
click at [538, 237] on button "Submit" at bounding box center [538, 233] width 54 height 23
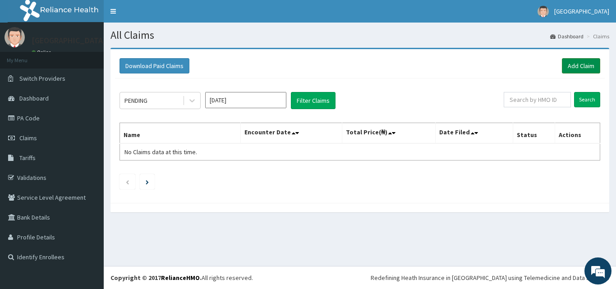
click at [573, 66] on link "Add Claim" at bounding box center [581, 65] width 38 height 15
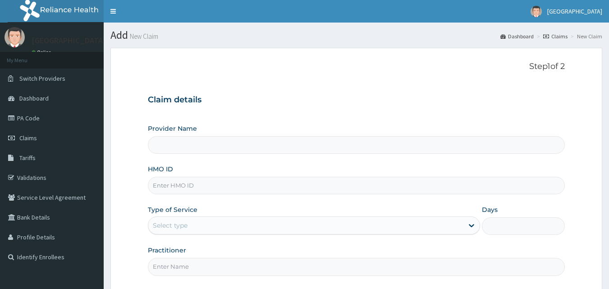
click at [223, 189] on input "HMO ID" at bounding box center [356, 186] width 417 height 18
type input "MLI/10055/A"
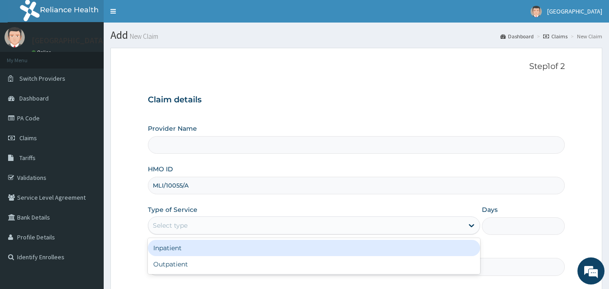
click at [206, 231] on div "Select type" at bounding box center [305, 225] width 315 height 14
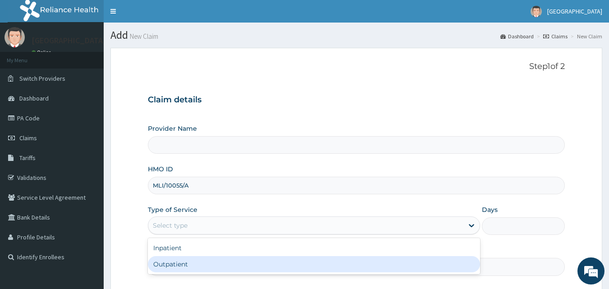
click at [191, 266] on div "Outpatient" at bounding box center [314, 264] width 332 height 16
type input "1"
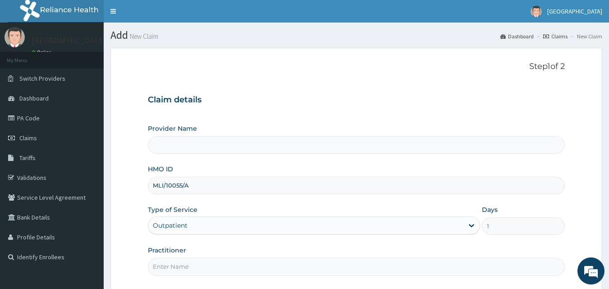
type input "Veta Hospitals Ltd"
click at [191, 266] on input "Practitioner" at bounding box center [356, 267] width 417 height 18
type input "[PERSON_NAME]"
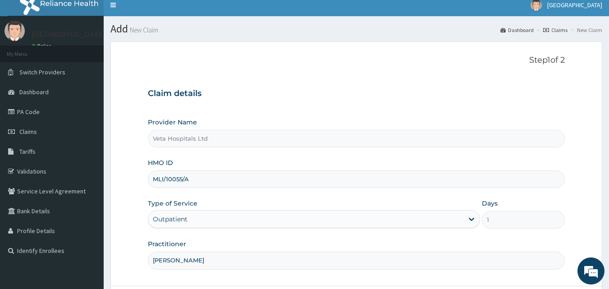
scroll to position [84, 0]
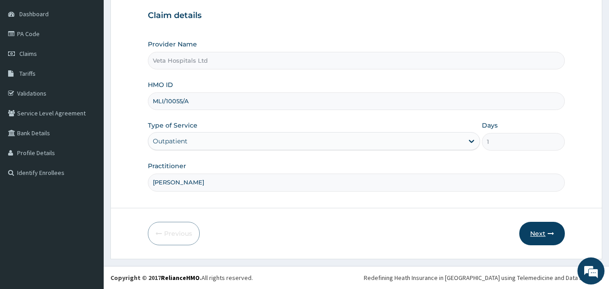
click at [550, 237] on icon "button" at bounding box center [551, 233] width 6 height 6
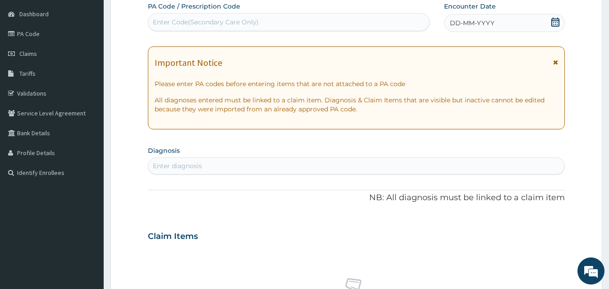
click at [466, 24] on span "DD-MM-YYYY" at bounding box center [472, 22] width 45 height 9
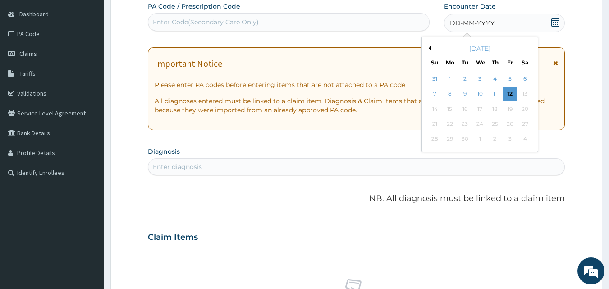
click at [431, 47] on button "Previous Month" at bounding box center [428, 48] width 5 height 5
click at [495, 123] on div "21" at bounding box center [495, 124] width 14 height 14
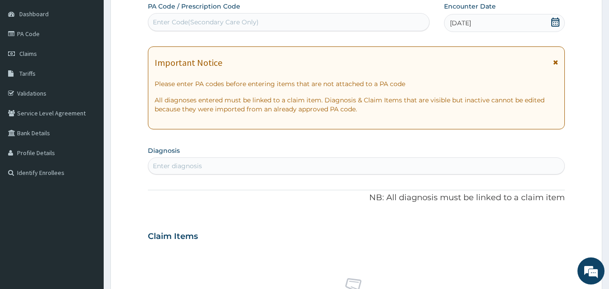
click at [448, 167] on div "Enter diagnosis" at bounding box center [356, 166] width 417 height 14
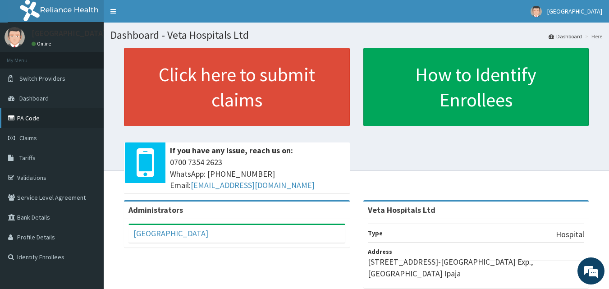
click at [31, 123] on link "PA Code" at bounding box center [52, 118] width 104 height 20
